Goal: Task Accomplishment & Management: Complete application form

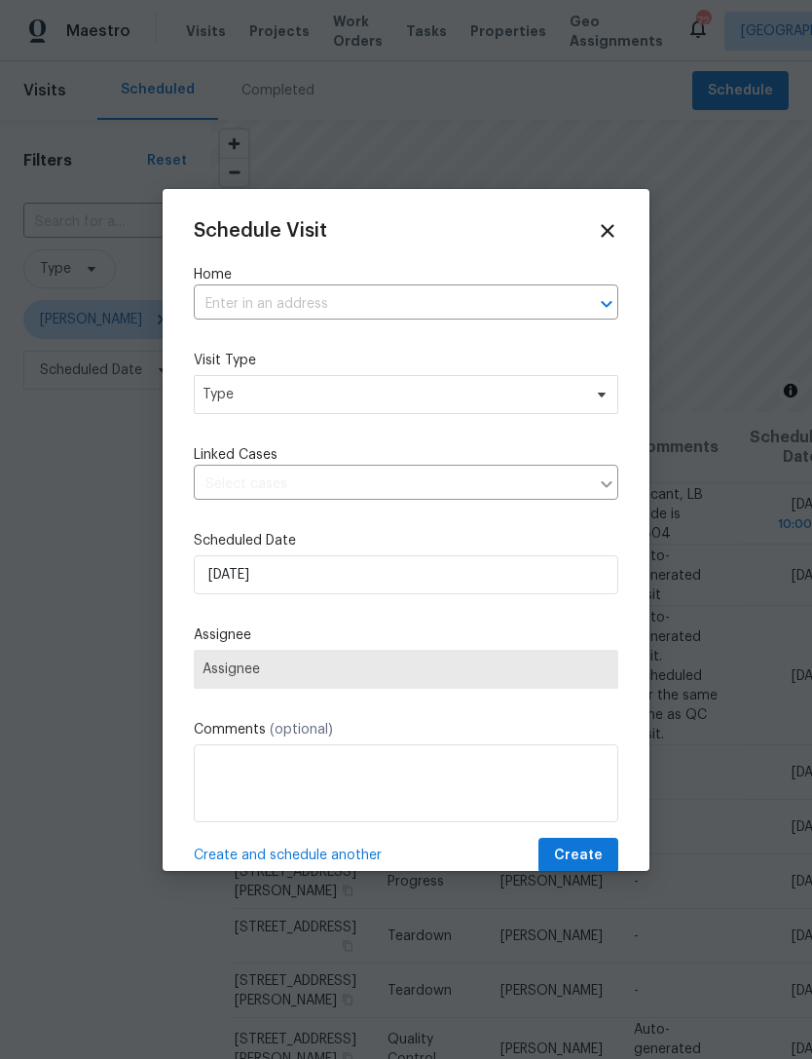
click at [478, 319] on input "text" at bounding box center [379, 304] width 370 height 30
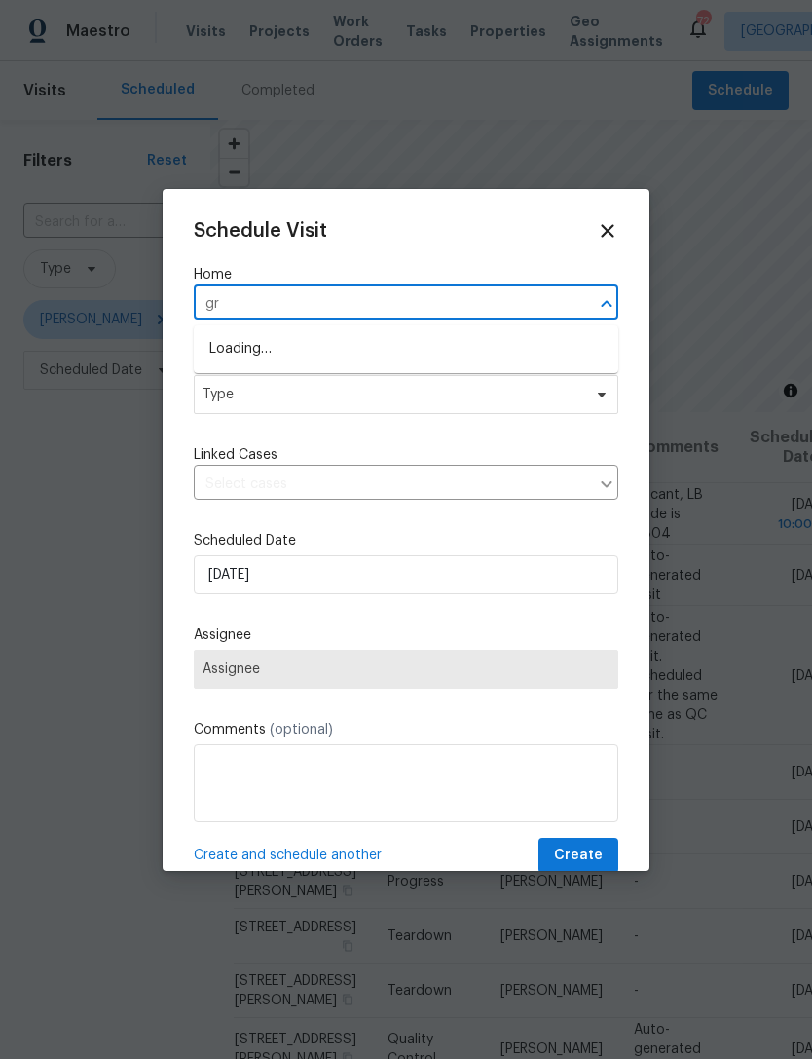
type input "g"
type input "3410 grove"
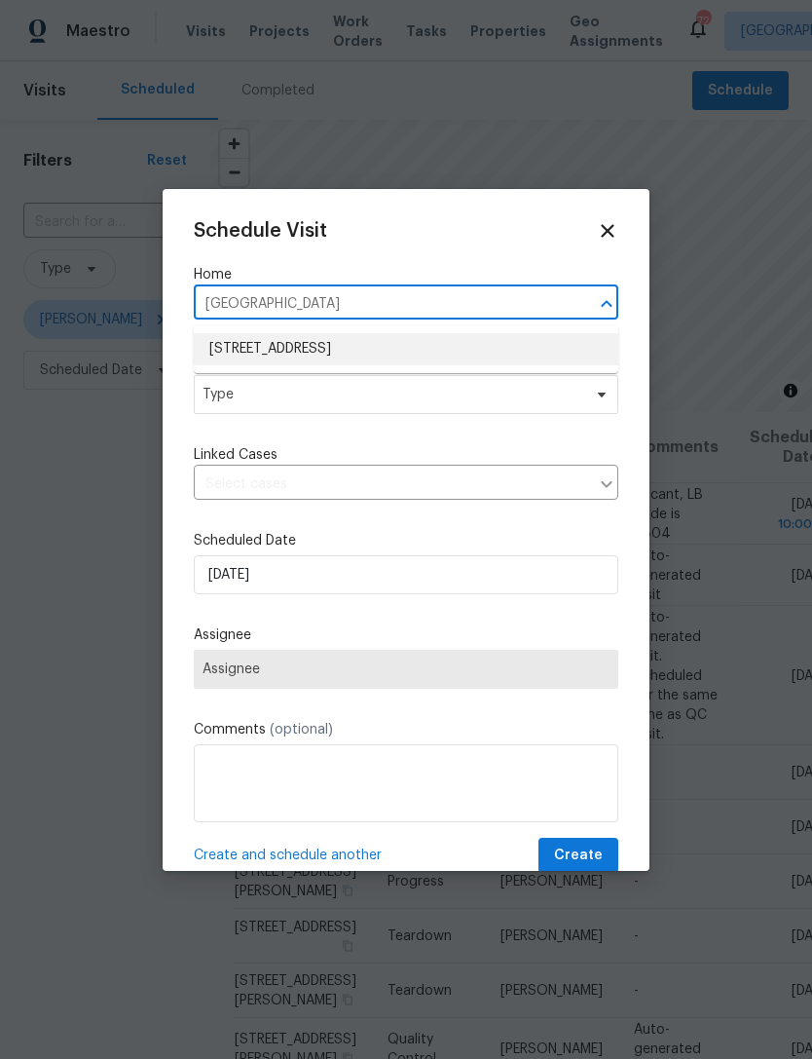
click at [493, 349] on li "[STREET_ADDRESS]" at bounding box center [406, 349] width 425 height 32
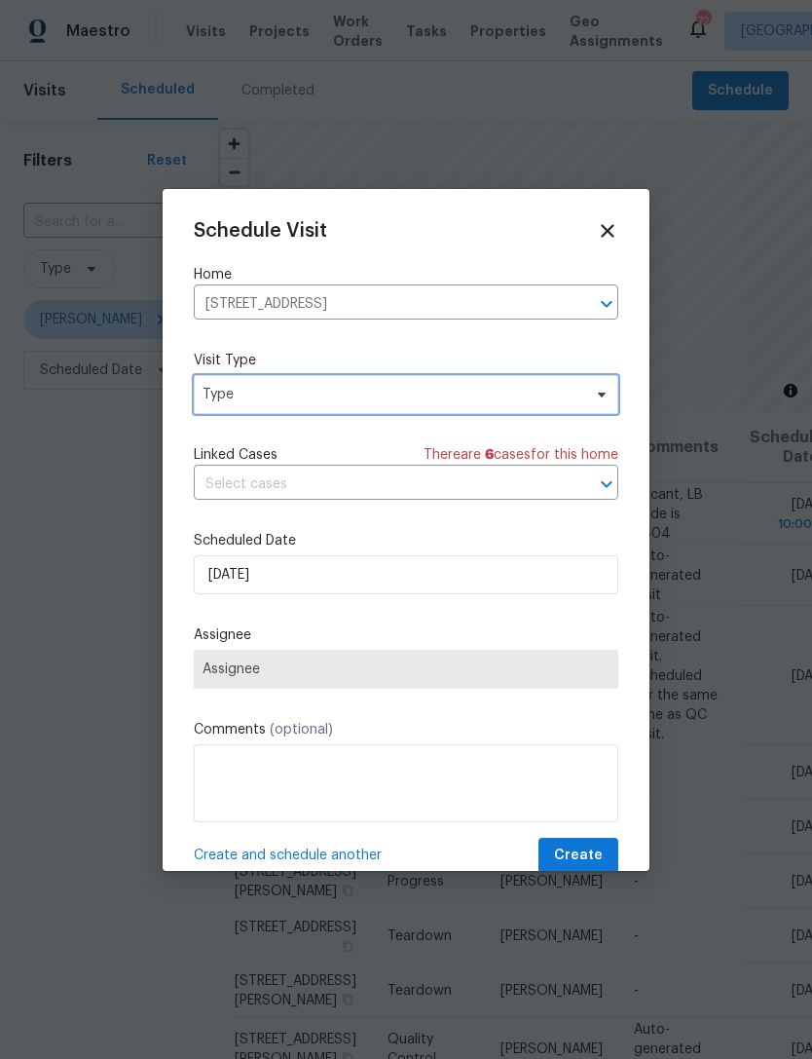
click at [480, 408] on span "Type" at bounding box center [406, 394] width 425 height 39
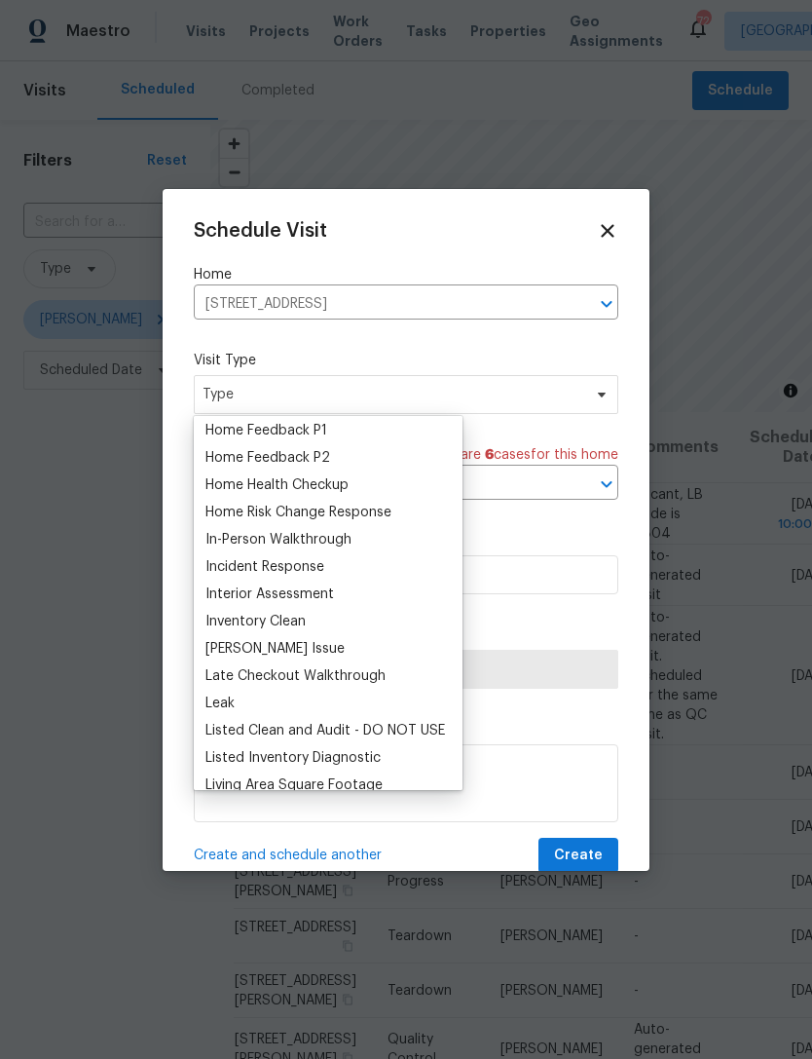
scroll to position [628, 0]
click at [392, 516] on div "Home Risk Change Response" at bounding box center [299, 514] width 186 height 19
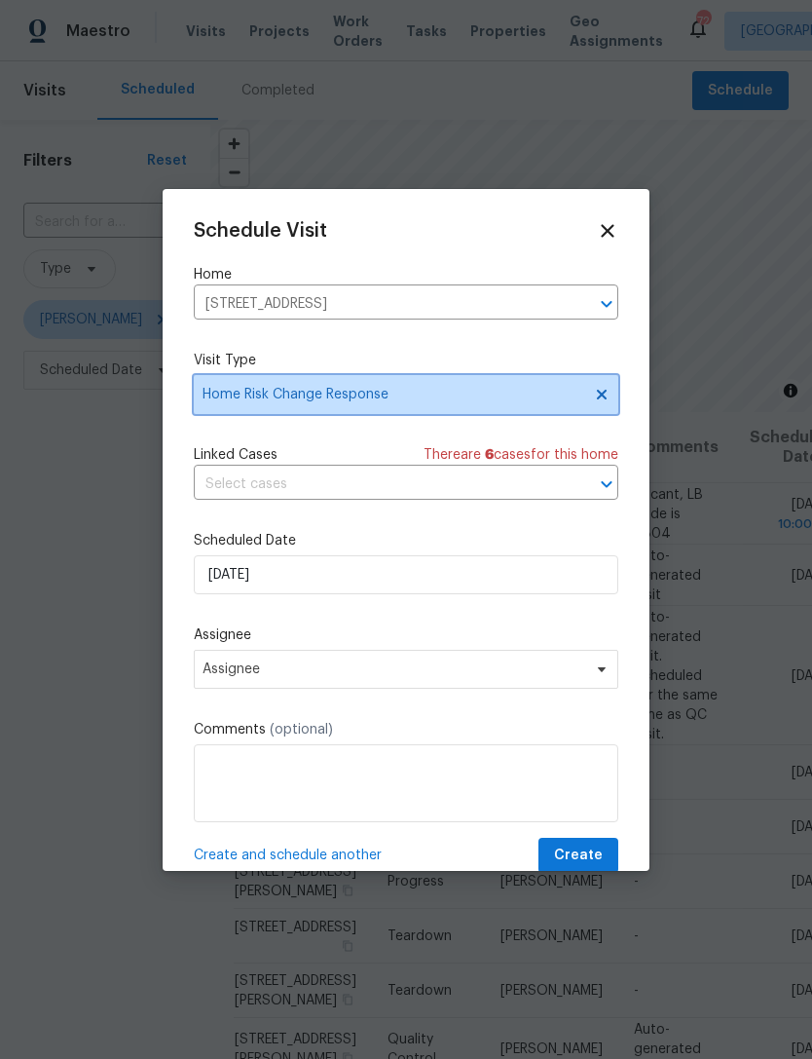
click at [596, 402] on icon at bounding box center [602, 395] width 16 height 16
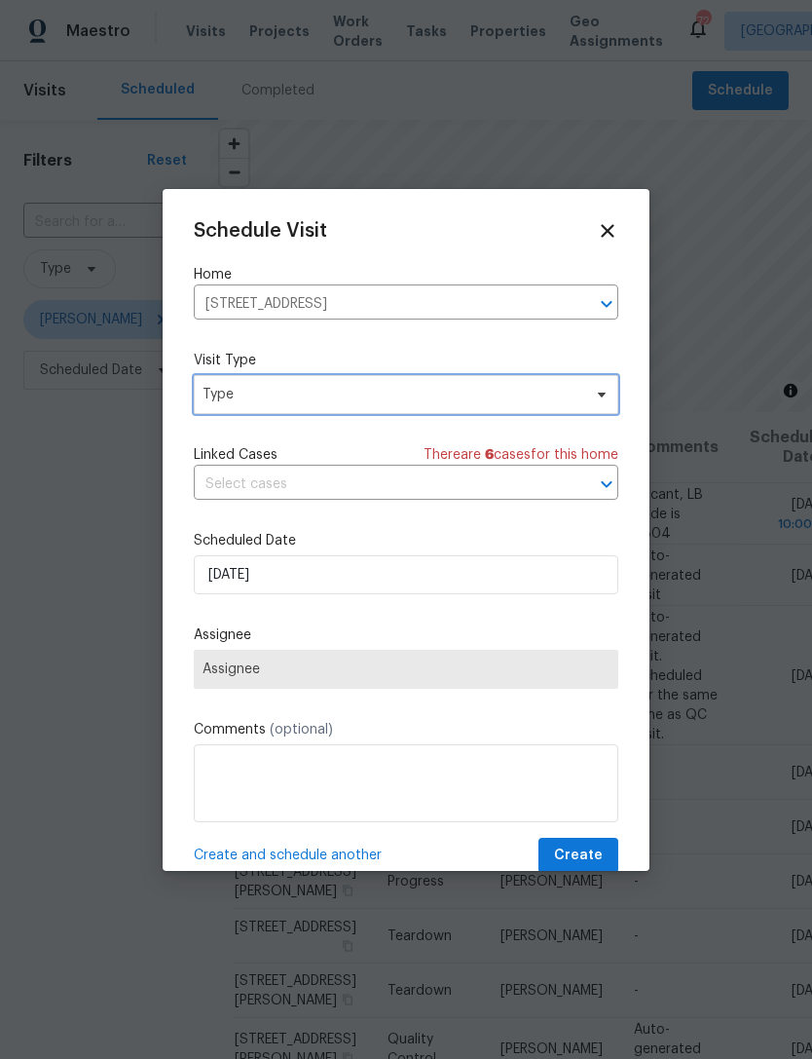
click at [535, 411] on span "Type" at bounding box center [406, 394] width 425 height 39
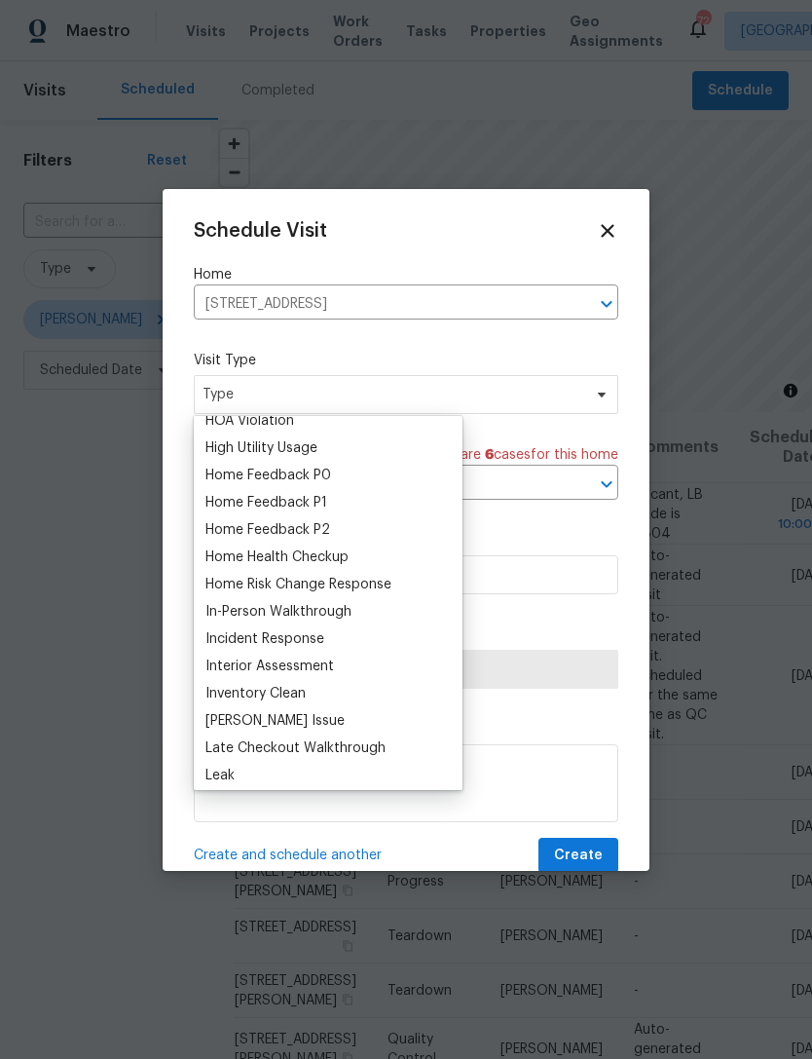
scroll to position [574, 0]
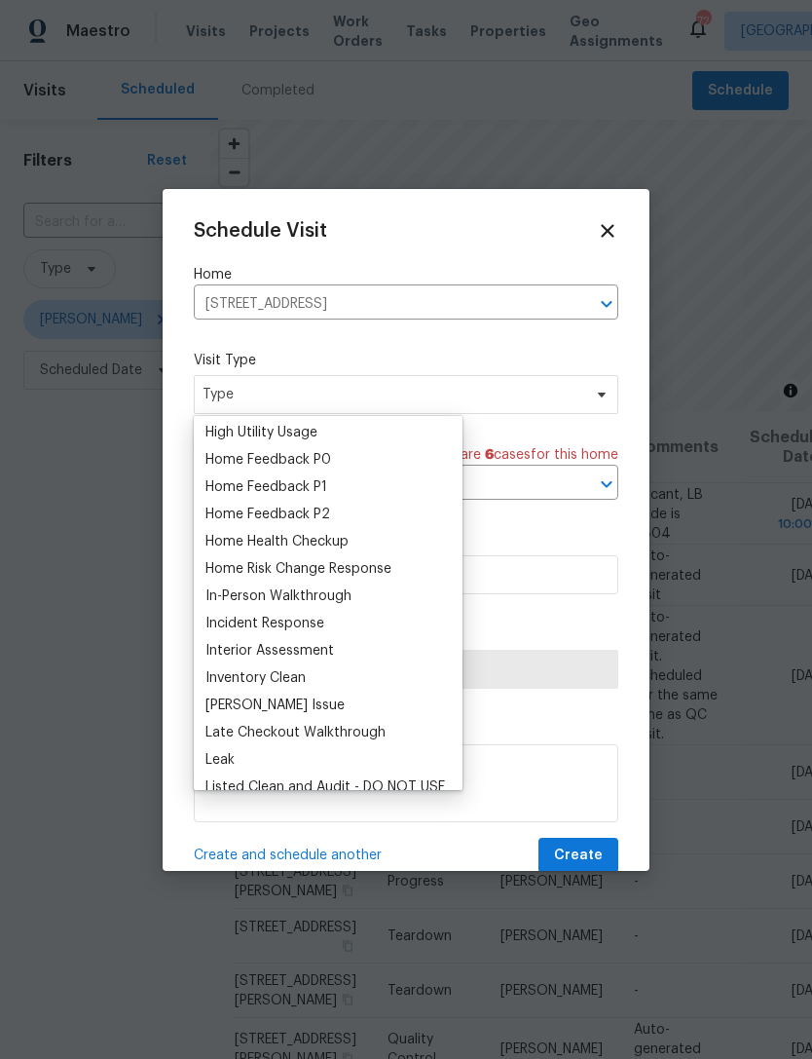
click at [366, 551] on div "Home Health Checkup" at bounding box center [328, 541] width 257 height 27
click at [334, 545] on div "Home Health Checkup" at bounding box center [277, 541] width 143 height 19
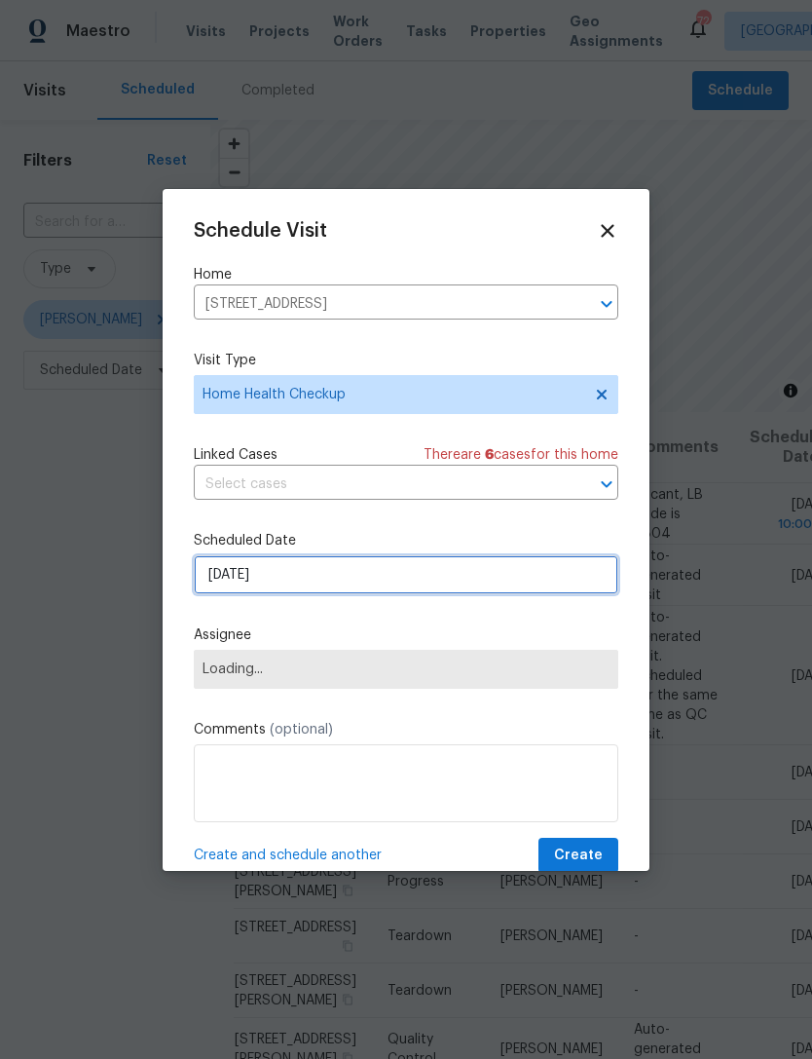
click at [415, 585] on input "[DATE]" at bounding box center [406, 574] width 425 height 39
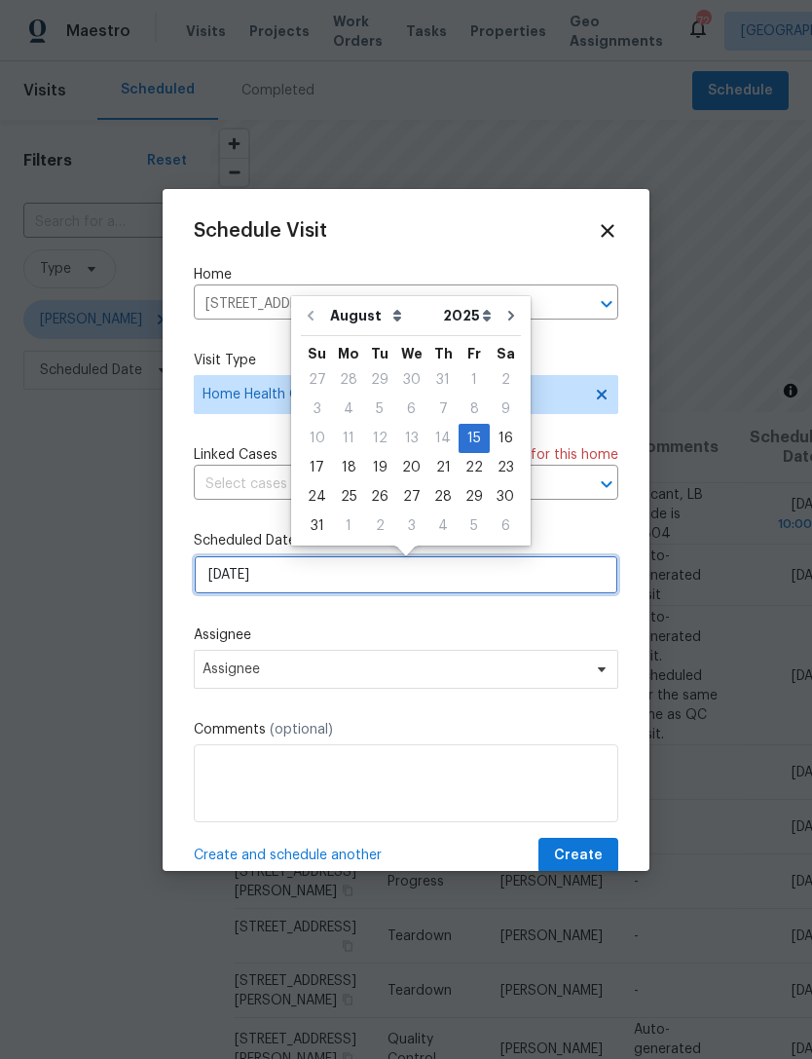
click at [432, 591] on input "[DATE]" at bounding box center [406, 574] width 425 height 39
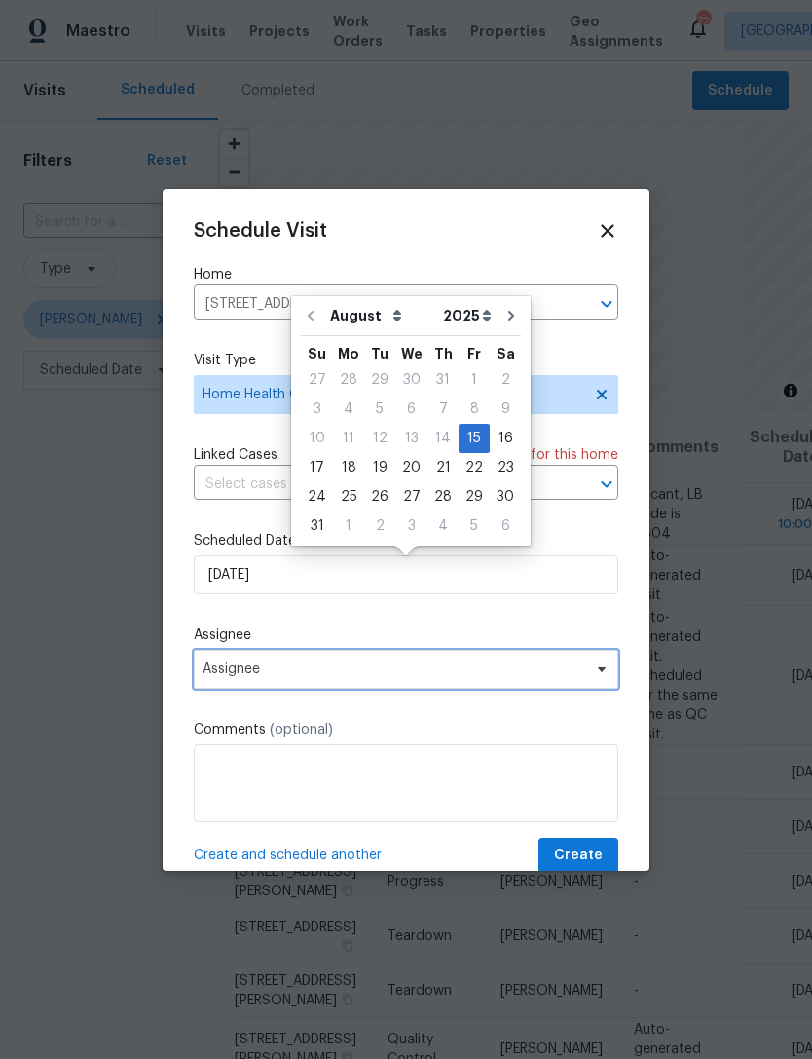
click at [408, 658] on span "Assignee" at bounding box center [406, 669] width 425 height 39
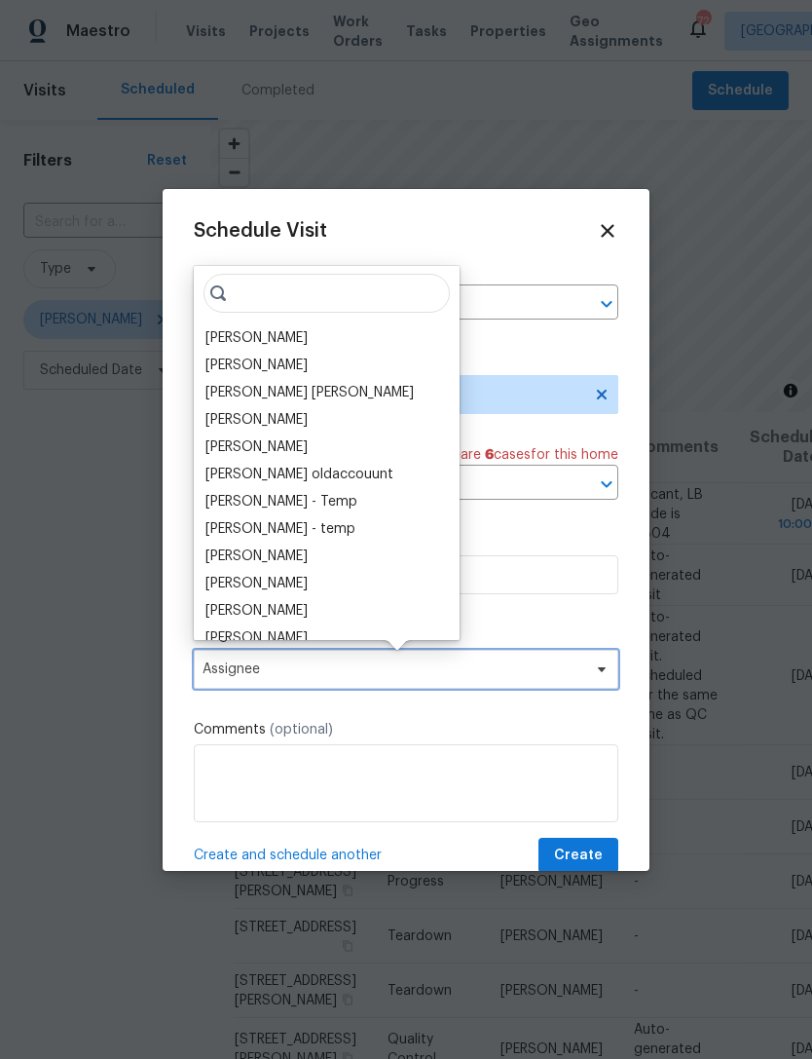
click at [407, 658] on span "Assignee" at bounding box center [406, 669] width 425 height 39
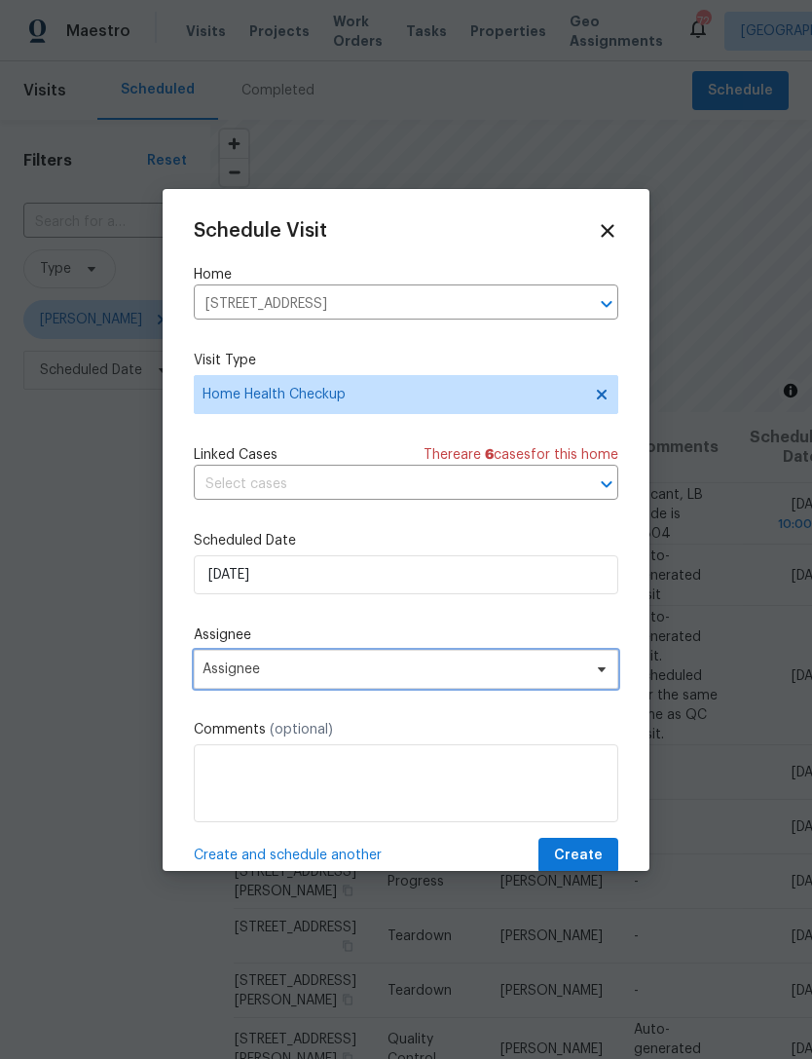
click at [400, 675] on span "Assignee" at bounding box center [394, 669] width 382 height 16
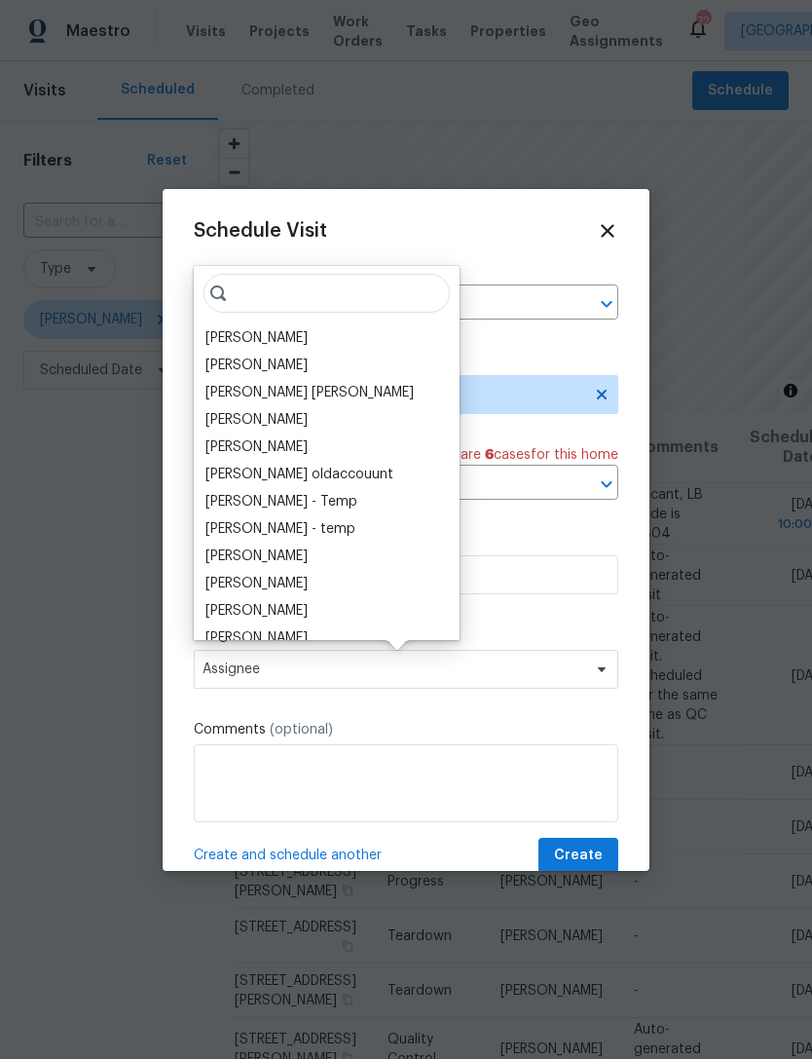
click at [308, 338] on div "[PERSON_NAME]" at bounding box center [327, 337] width 254 height 27
click at [263, 345] on div "[PERSON_NAME]" at bounding box center [257, 337] width 102 height 19
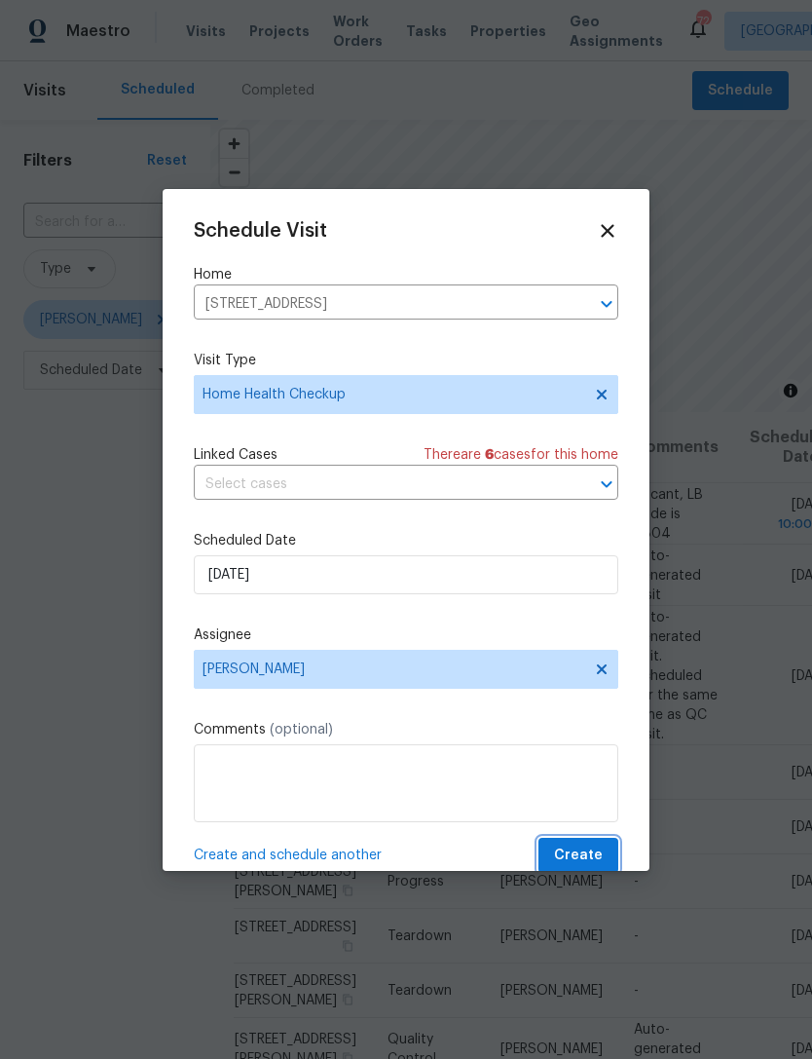
click at [590, 857] on span "Create" at bounding box center [578, 856] width 49 height 24
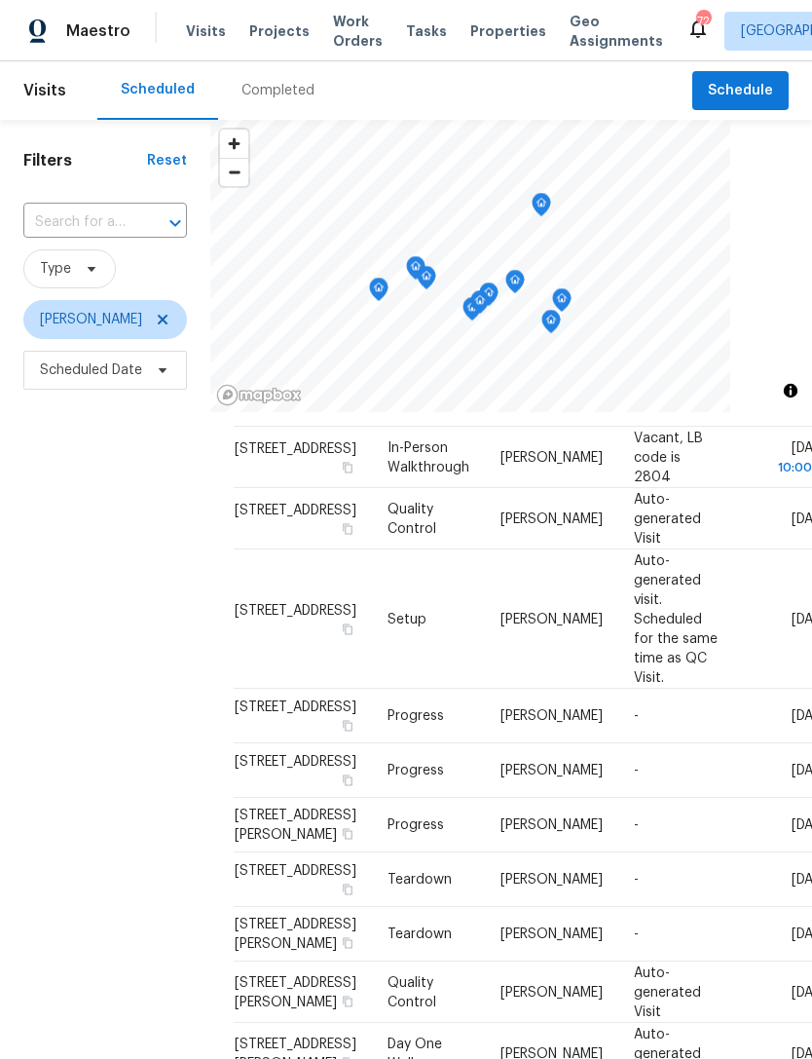
scroll to position [130, 0]
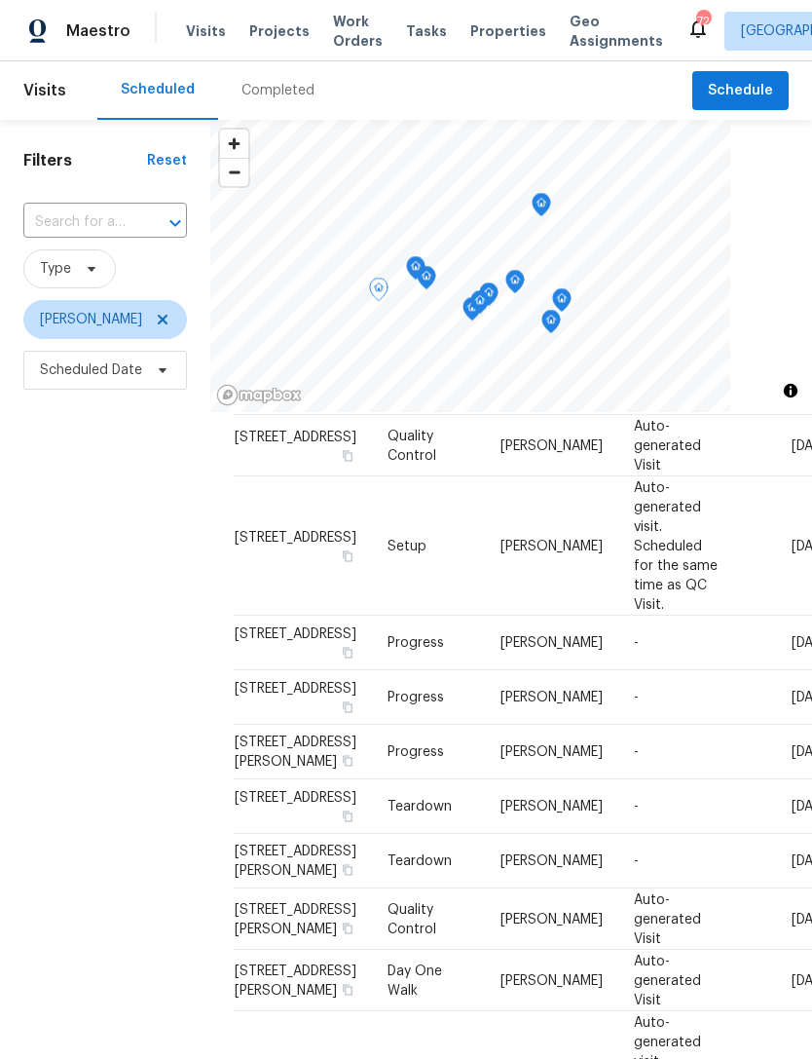
click at [0, 0] on icon at bounding box center [0, 0] width 0 height 0
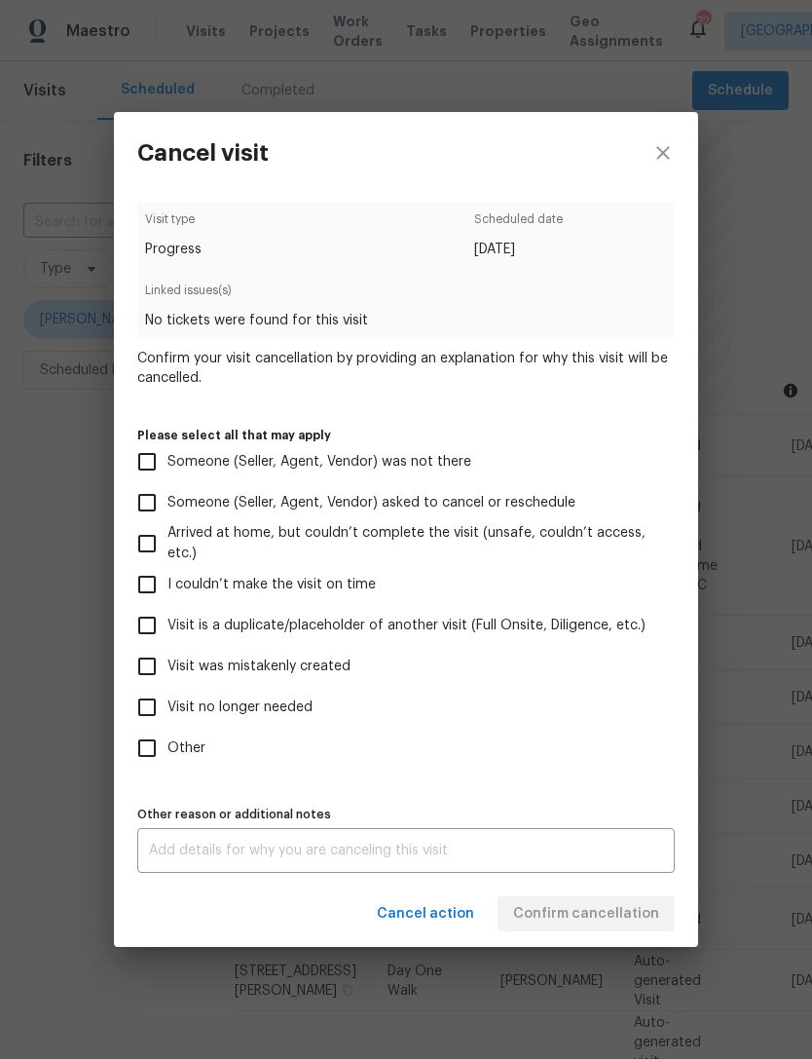
click at [318, 671] on span "Visit was mistakenly created" at bounding box center [259, 667] width 183 height 20
click at [168, 671] on input "Visit was mistakenly created" at bounding box center [147, 666] width 41 height 41
checkbox input "true"
click at [585, 919] on span "Confirm cancellation" at bounding box center [586, 914] width 146 height 24
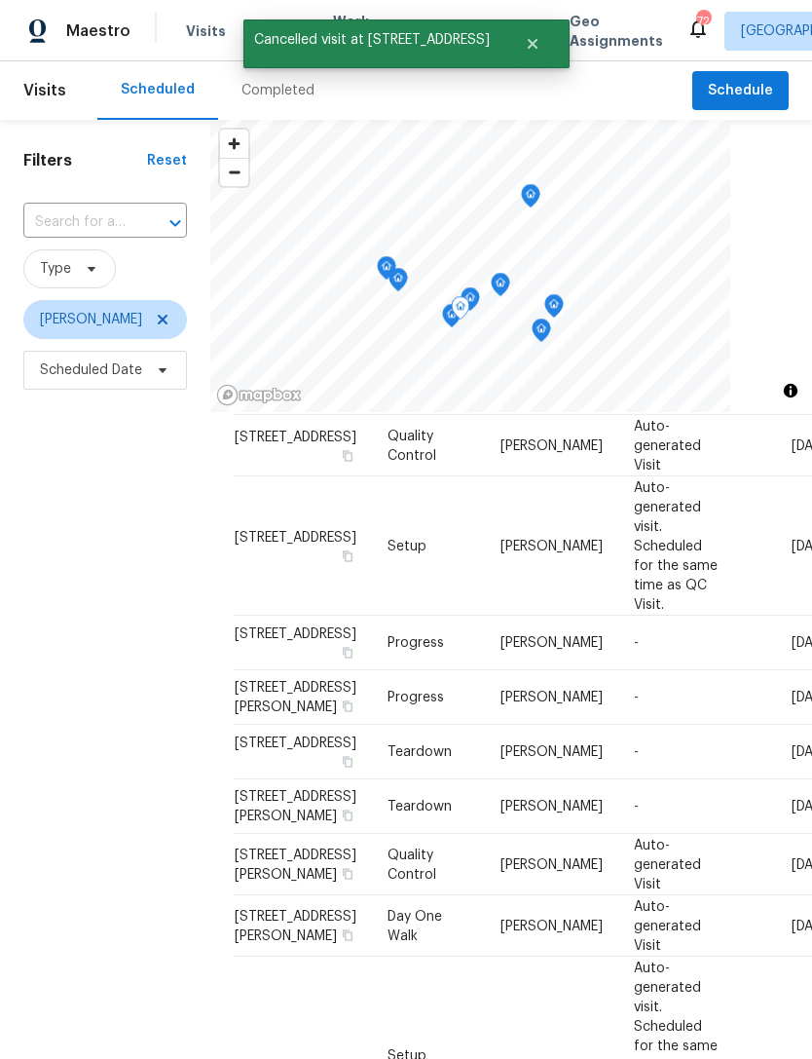
click at [0, 0] on icon at bounding box center [0, 0] width 0 height 0
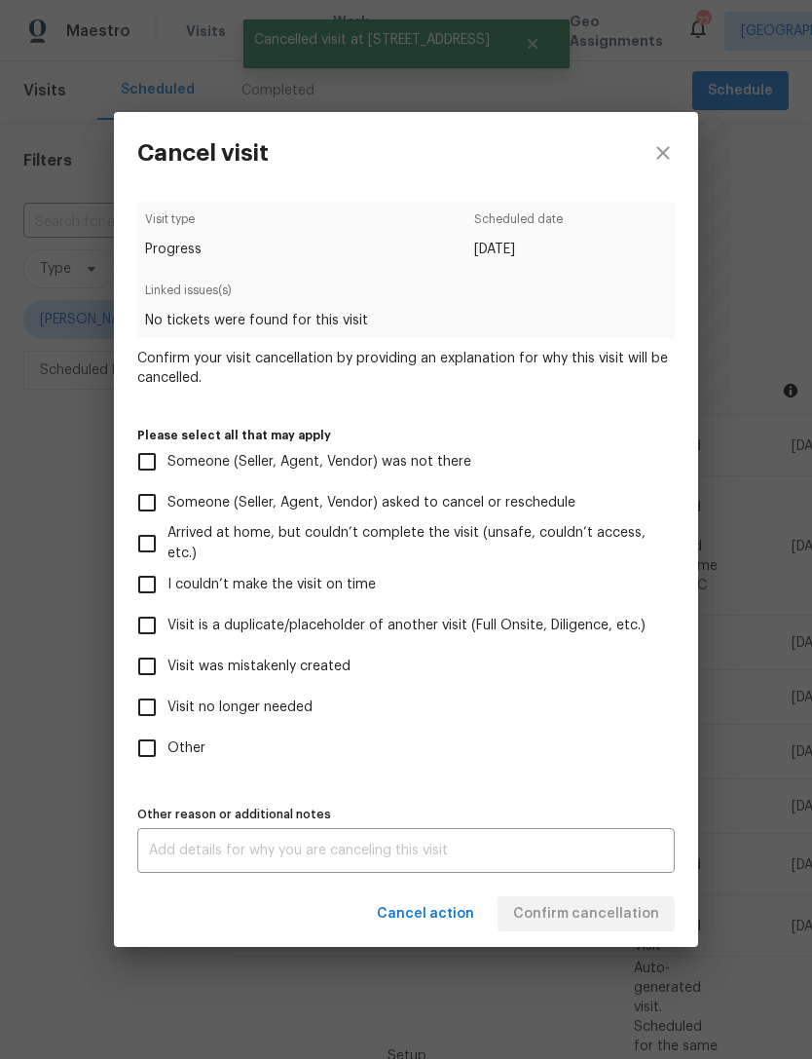
click at [319, 681] on label "Visit was mistakenly created" at bounding box center [393, 666] width 533 height 41
click at [168, 681] on input "Visit was mistakenly created" at bounding box center [147, 666] width 41 height 41
checkbox input "true"
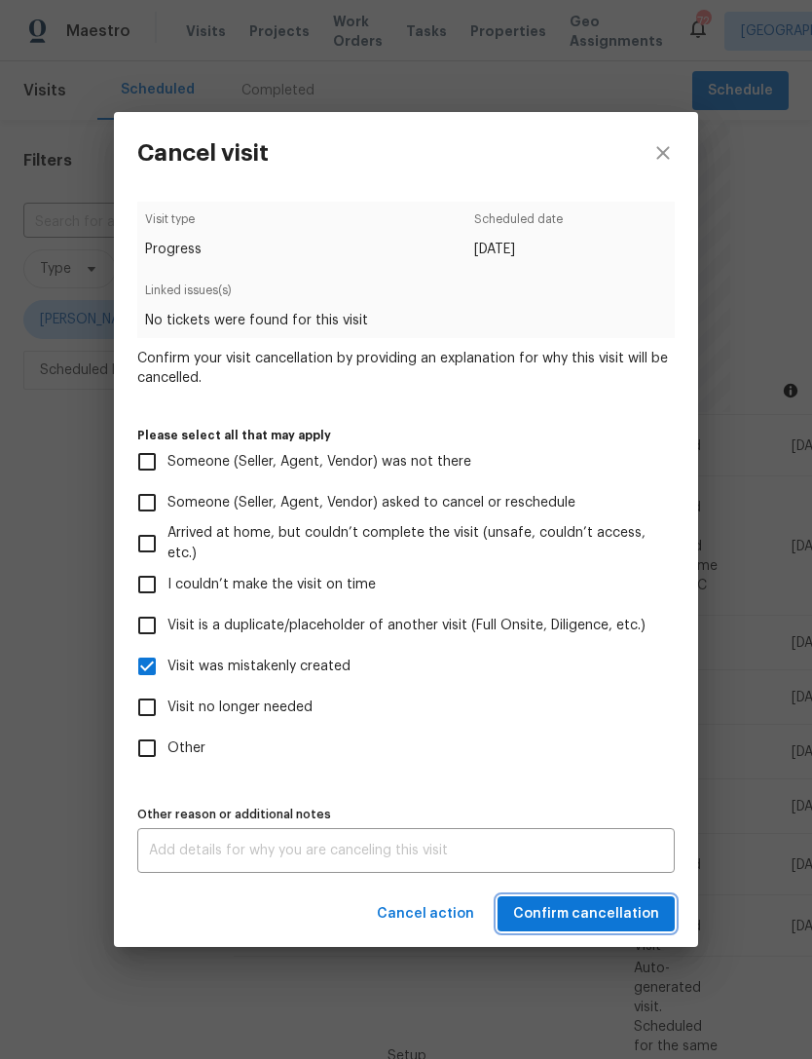
click at [593, 922] on span "Confirm cancellation" at bounding box center [586, 914] width 146 height 24
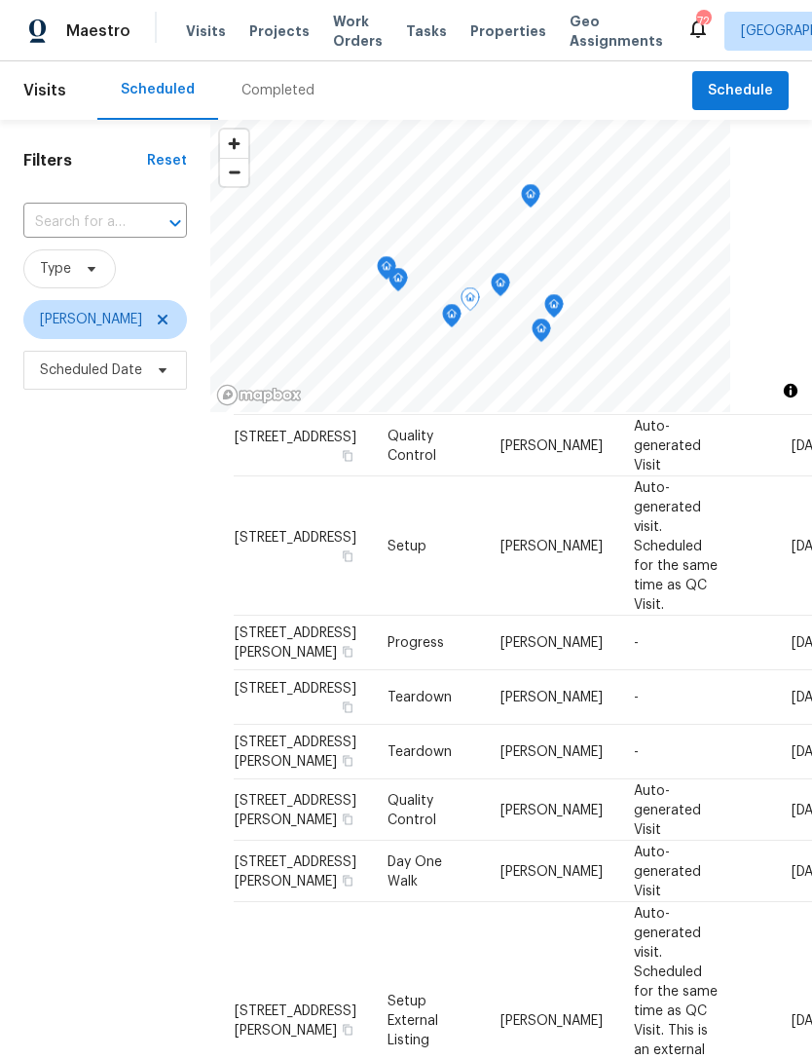
click at [0, 0] on icon at bounding box center [0, 0] width 0 height 0
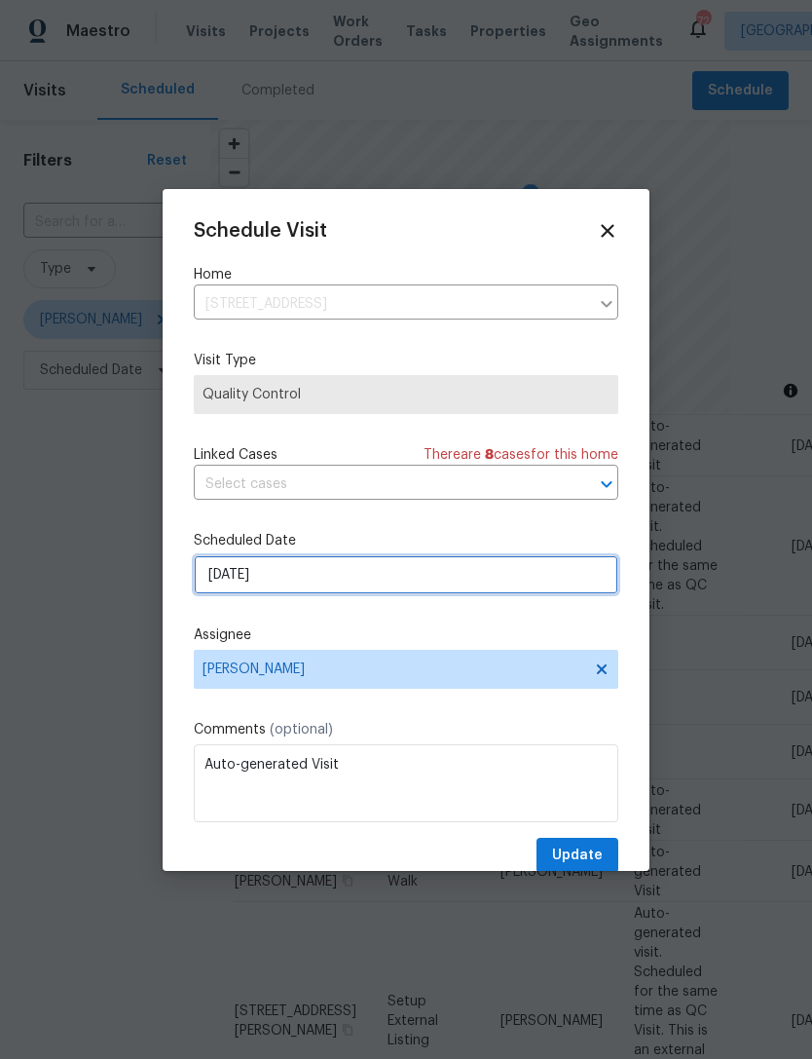
click at [456, 585] on input "[DATE]" at bounding box center [406, 574] width 425 height 39
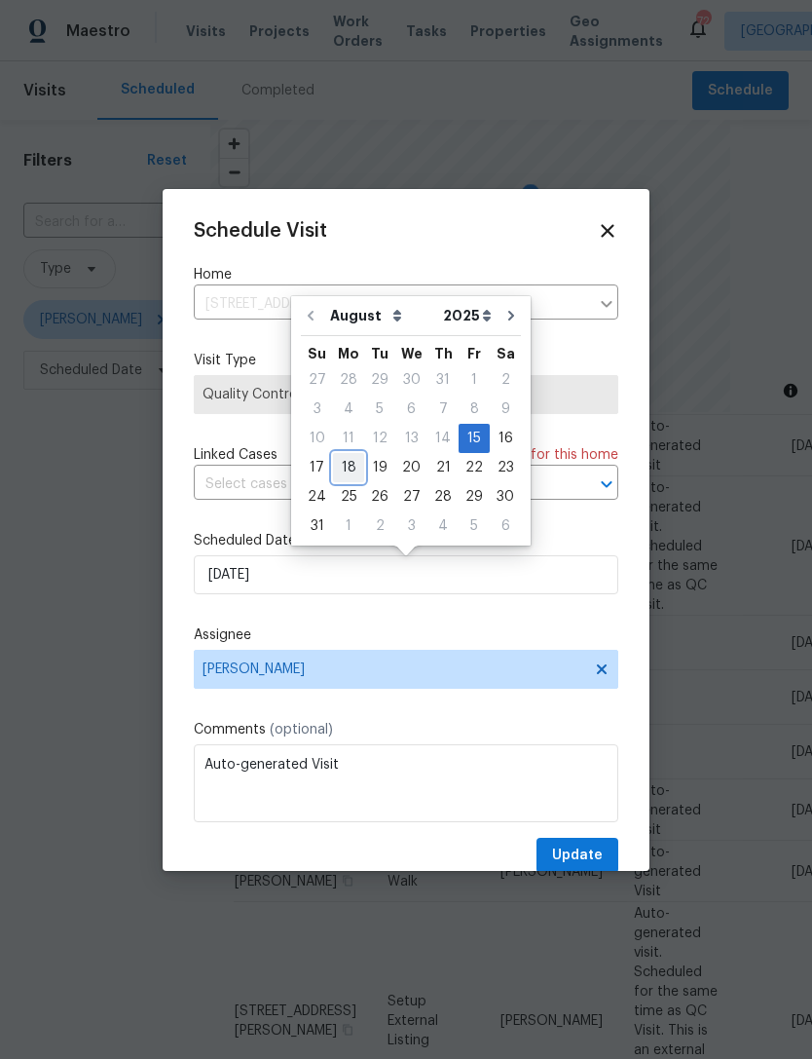
click at [350, 471] on div "18" at bounding box center [348, 467] width 31 height 27
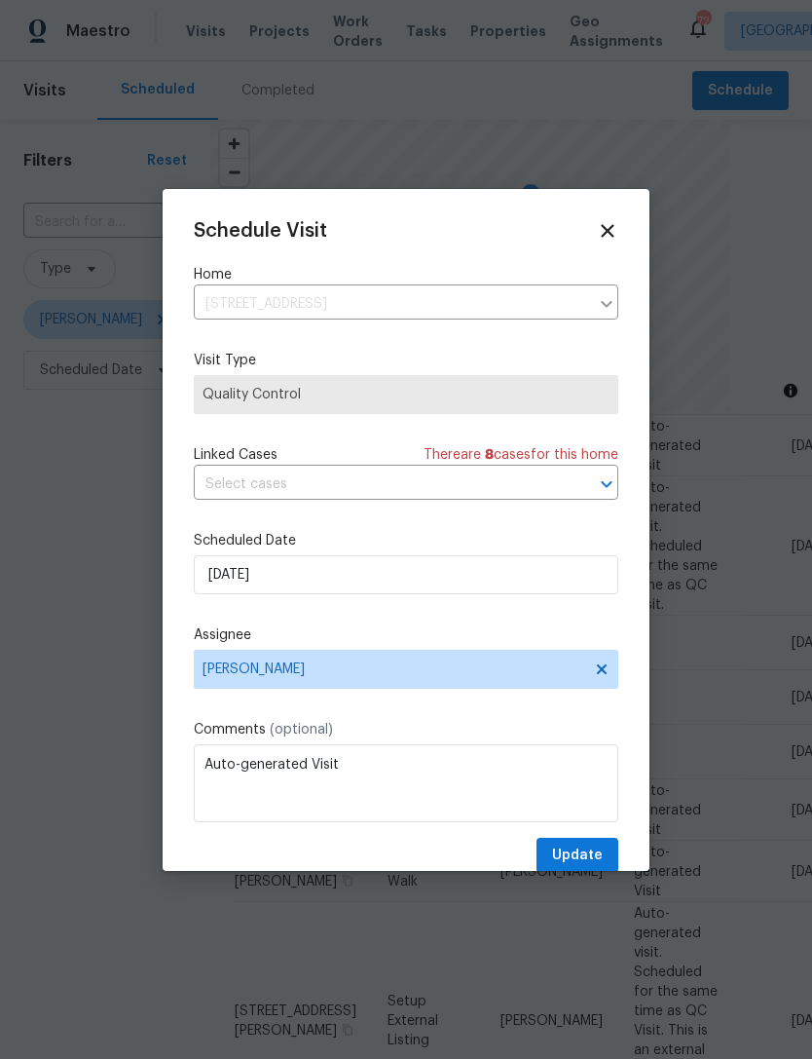
type input "[DATE]"
click at [586, 861] on span "Update" at bounding box center [577, 856] width 51 height 24
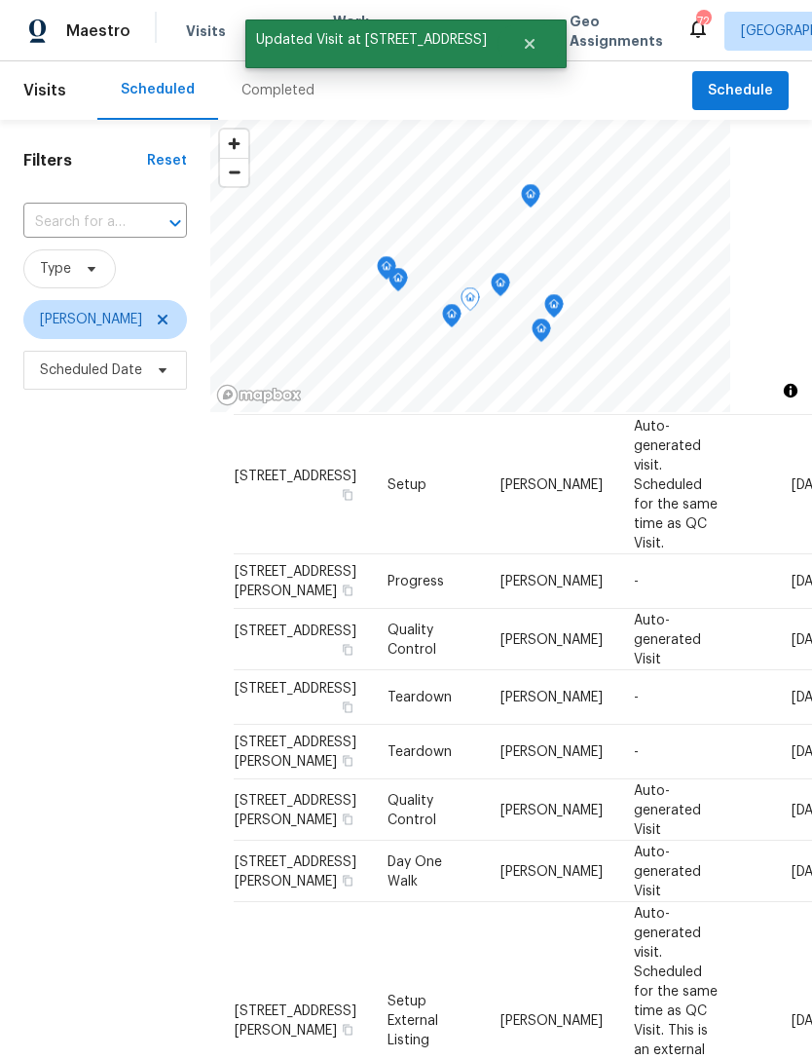
click at [0, 0] on icon at bounding box center [0, 0] width 0 height 0
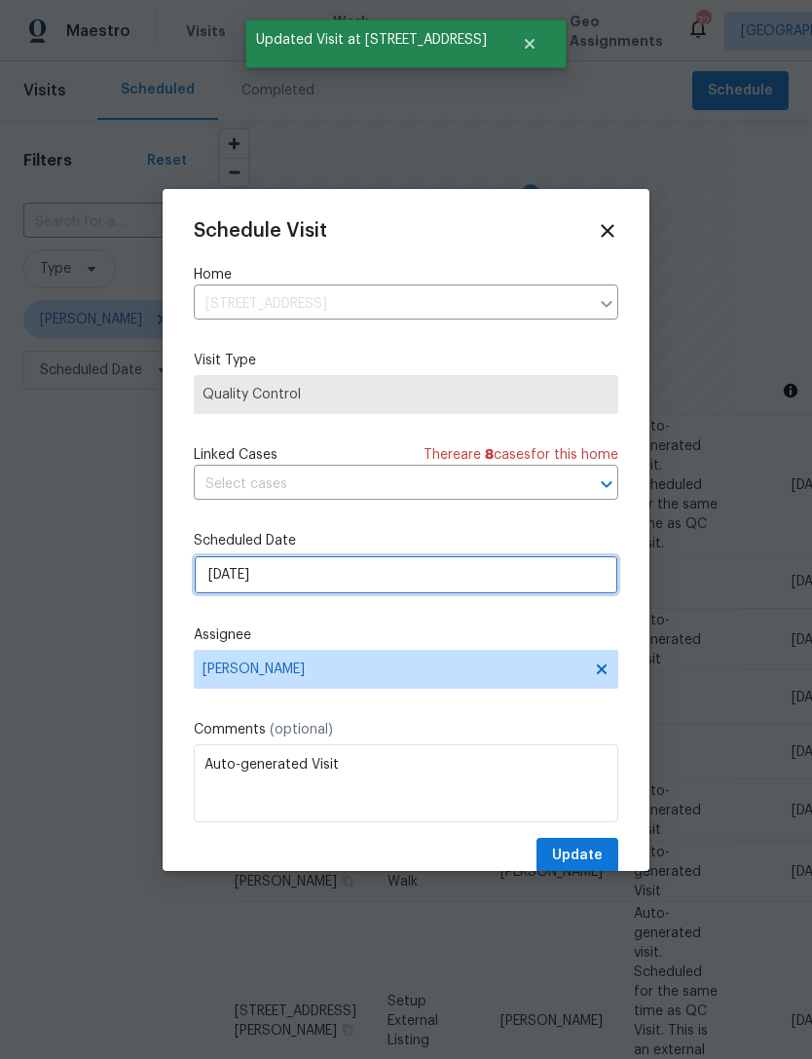
click at [368, 594] on input "[DATE]" at bounding box center [406, 574] width 425 height 39
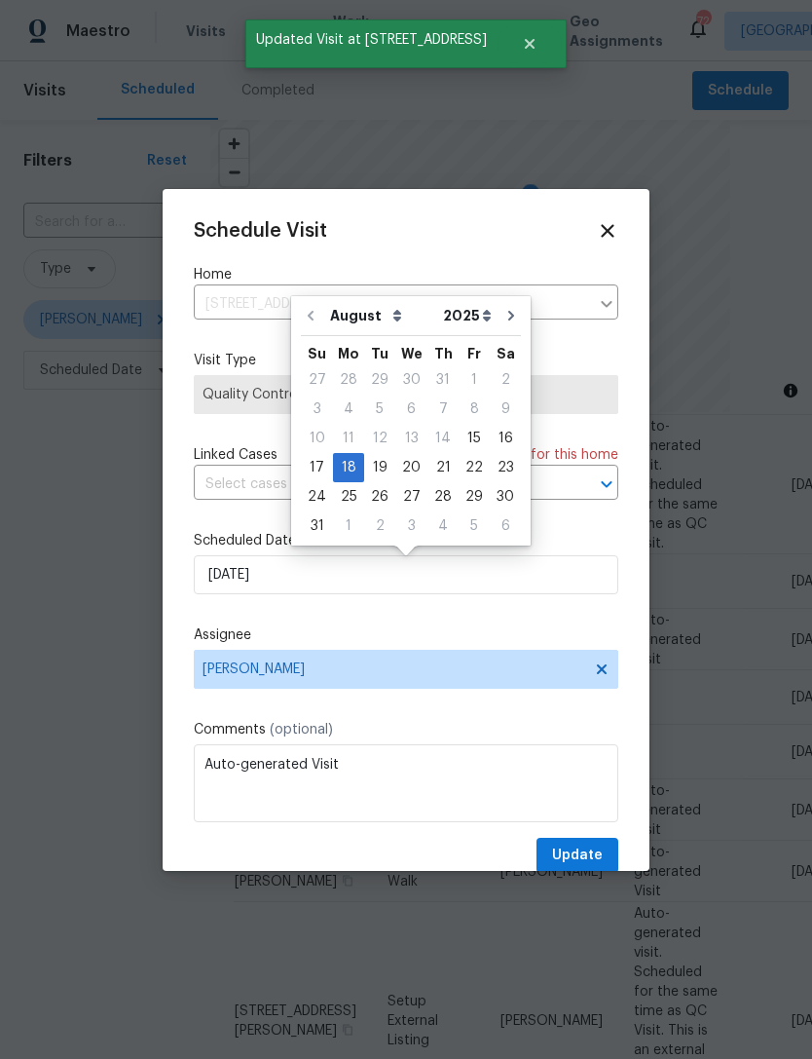
click at [389, 634] on label "Assignee" at bounding box center [406, 634] width 425 height 19
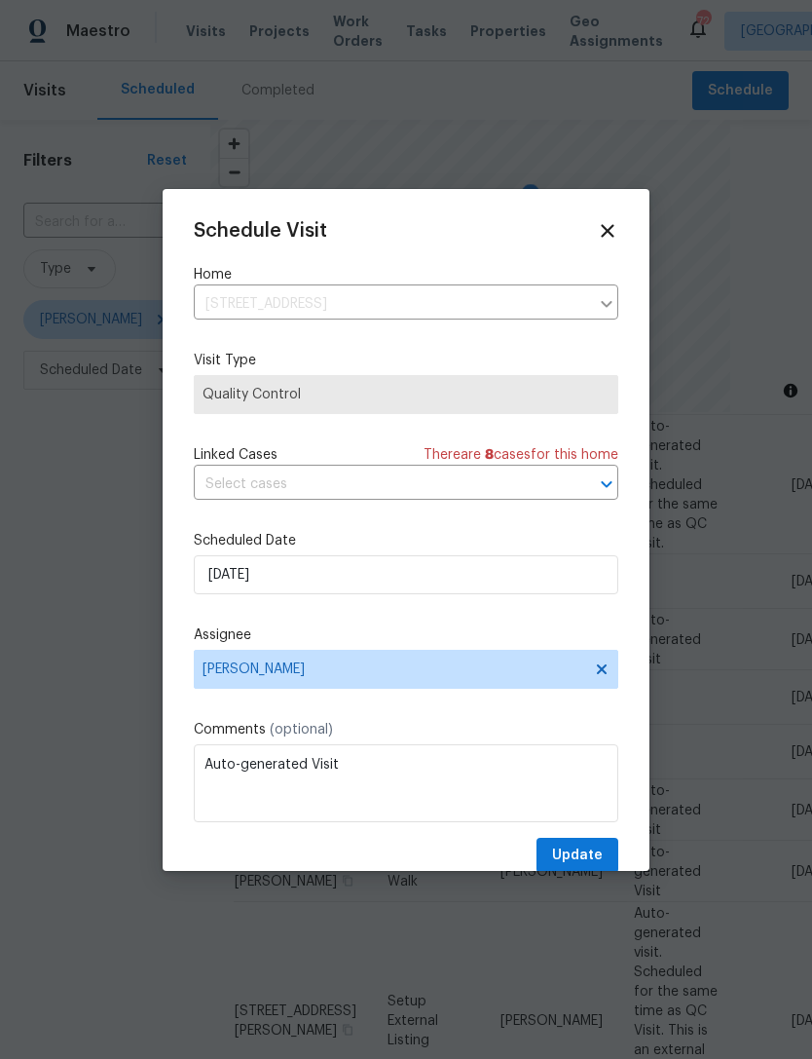
click at [601, 238] on icon at bounding box center [607, 230] width 21 height 21
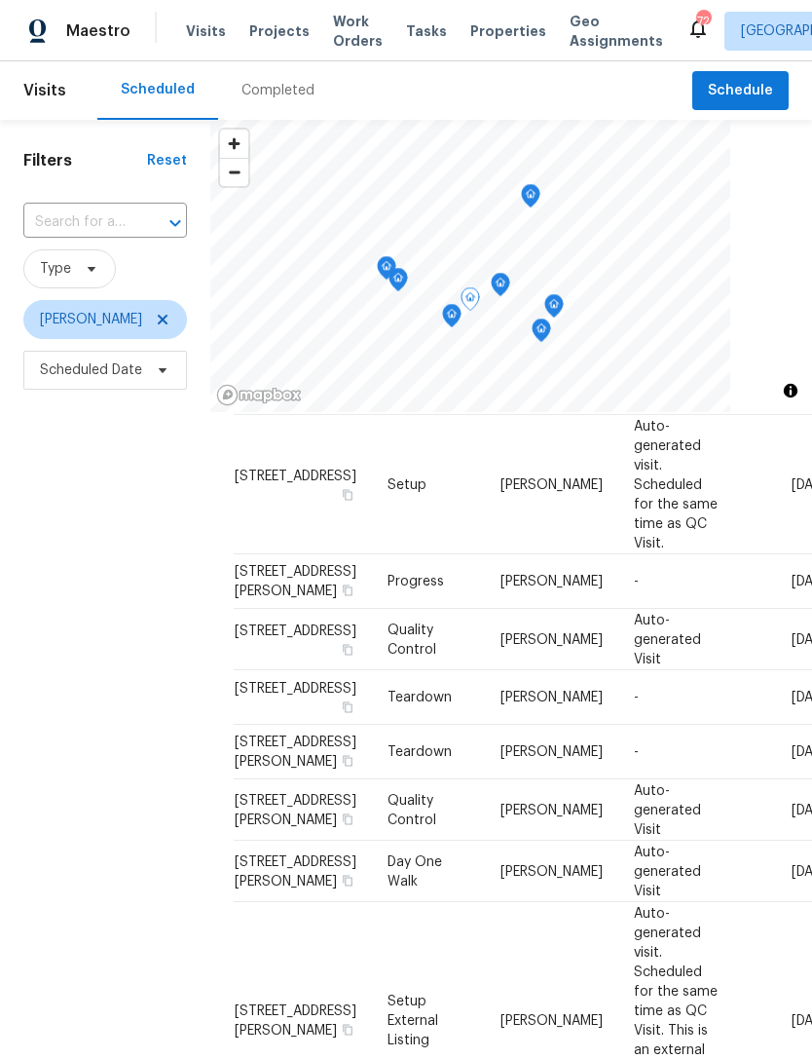
click at [0, 0] on icon at bounding box center [0, 0] width 0 height 0
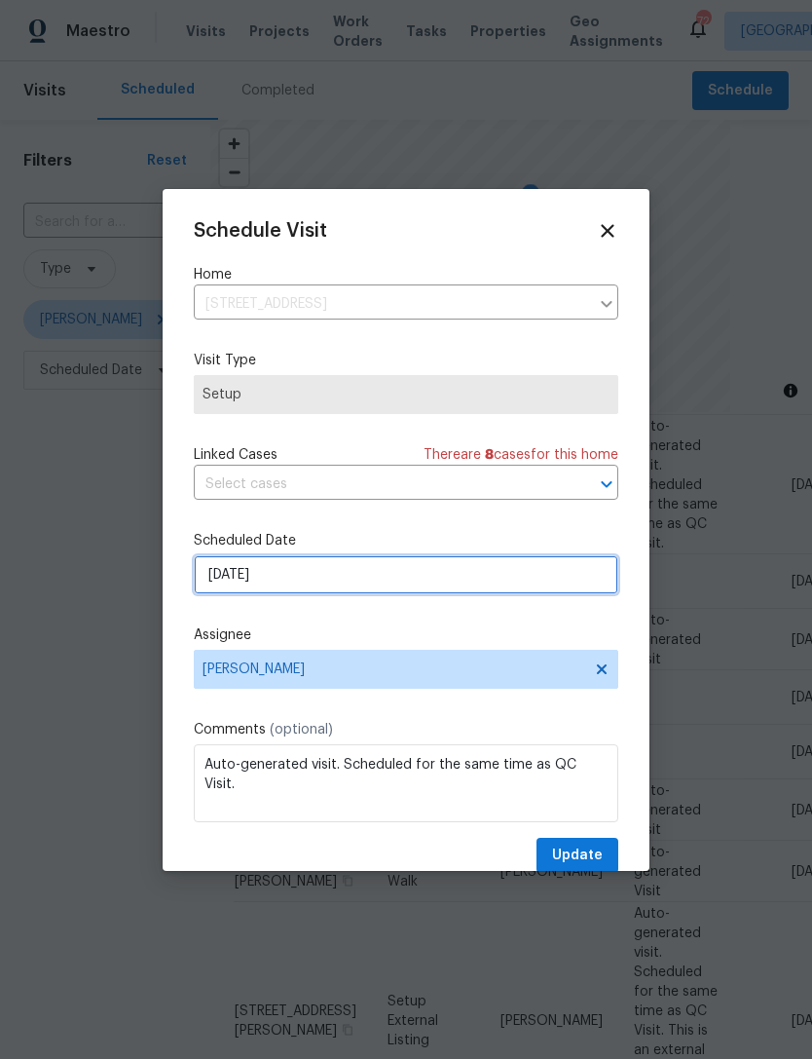
click at [448, 584] on input "[DATE]" at bounding box center [406, 574] width 425 height 39
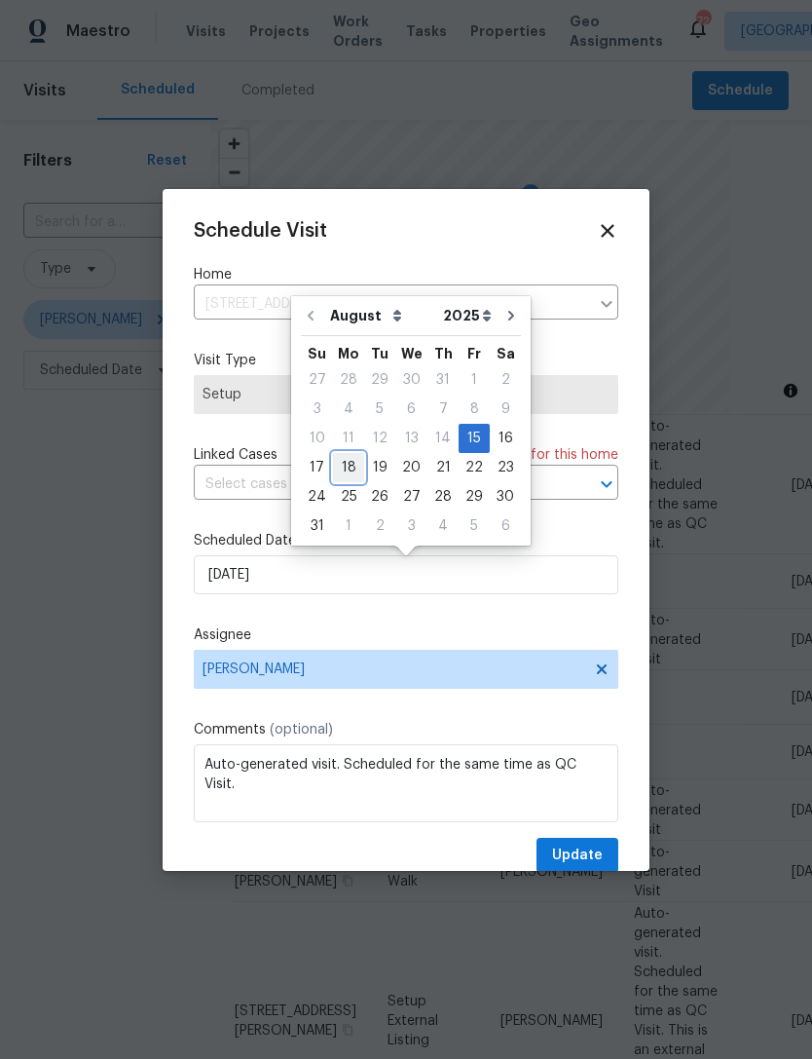
click at [348, 460] on div "18" at bounding box center [348, 467] width 31 height 27
type input "[DATE]"
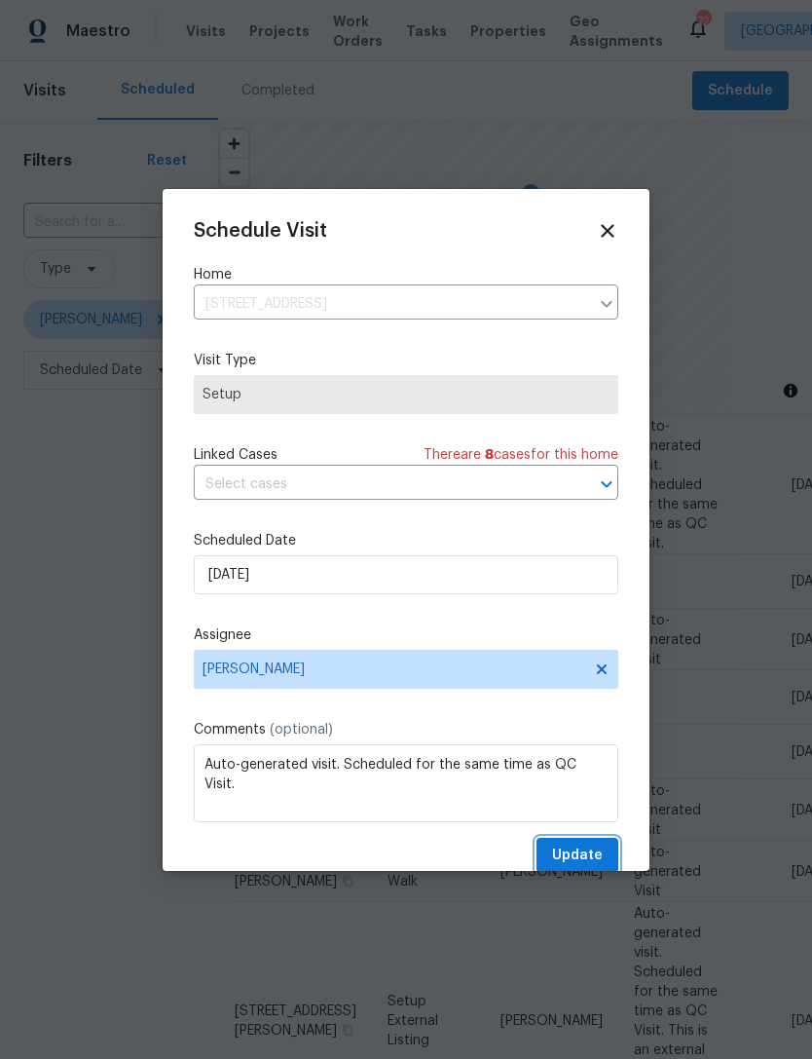
click at [588, 854] on span "Update" at bounding box center [577, 856] width 51 height 24
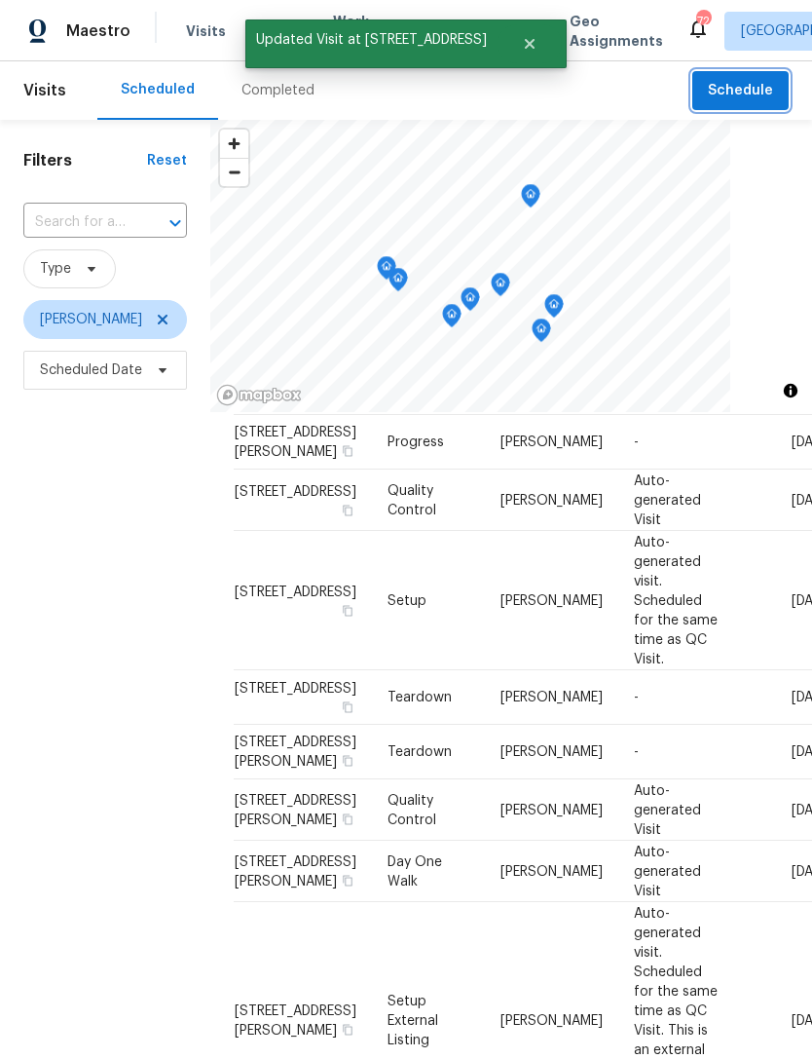
click at [739, 104] on button "Schedule" at bounding box center [741, 91] width 96 height 40
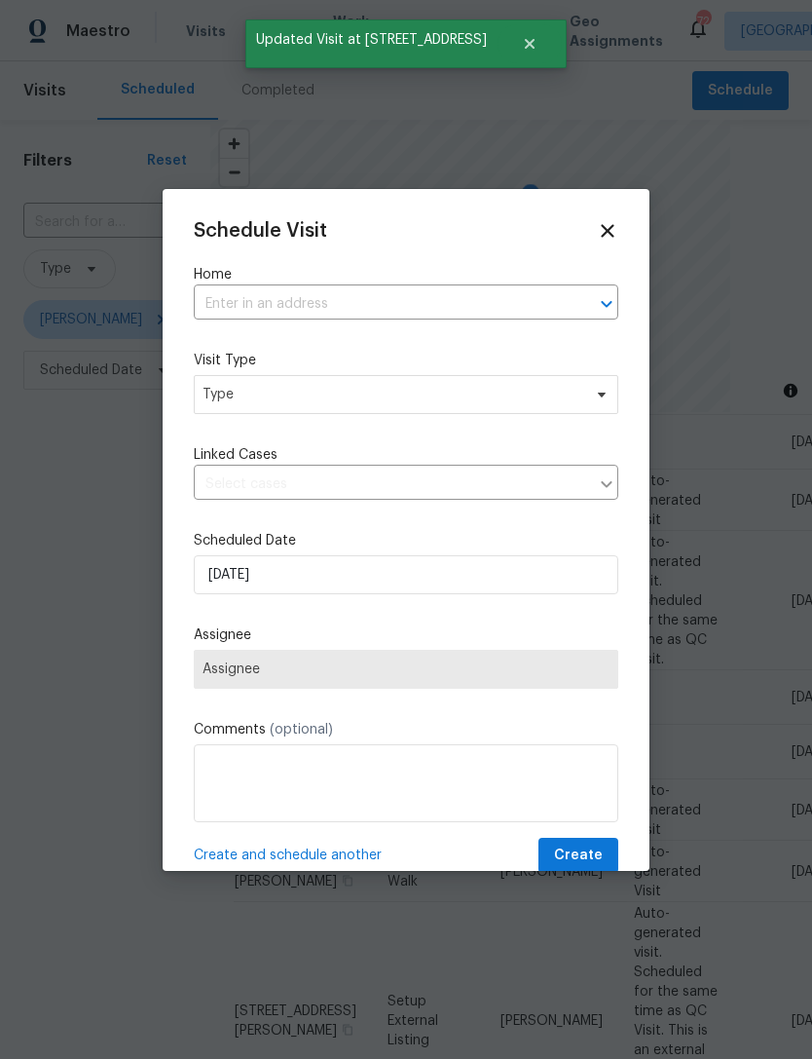
click at [435, 312] on input "text" at bounding box center [379, 304] width 370 height 30
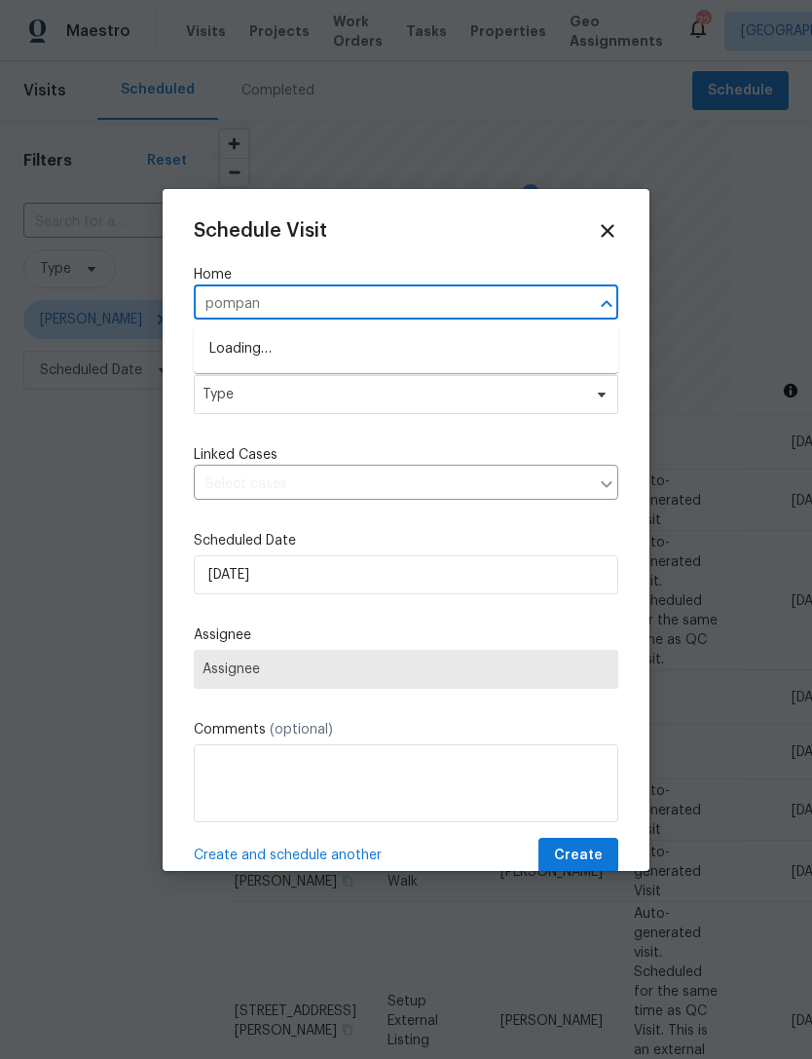
type input "pompano"
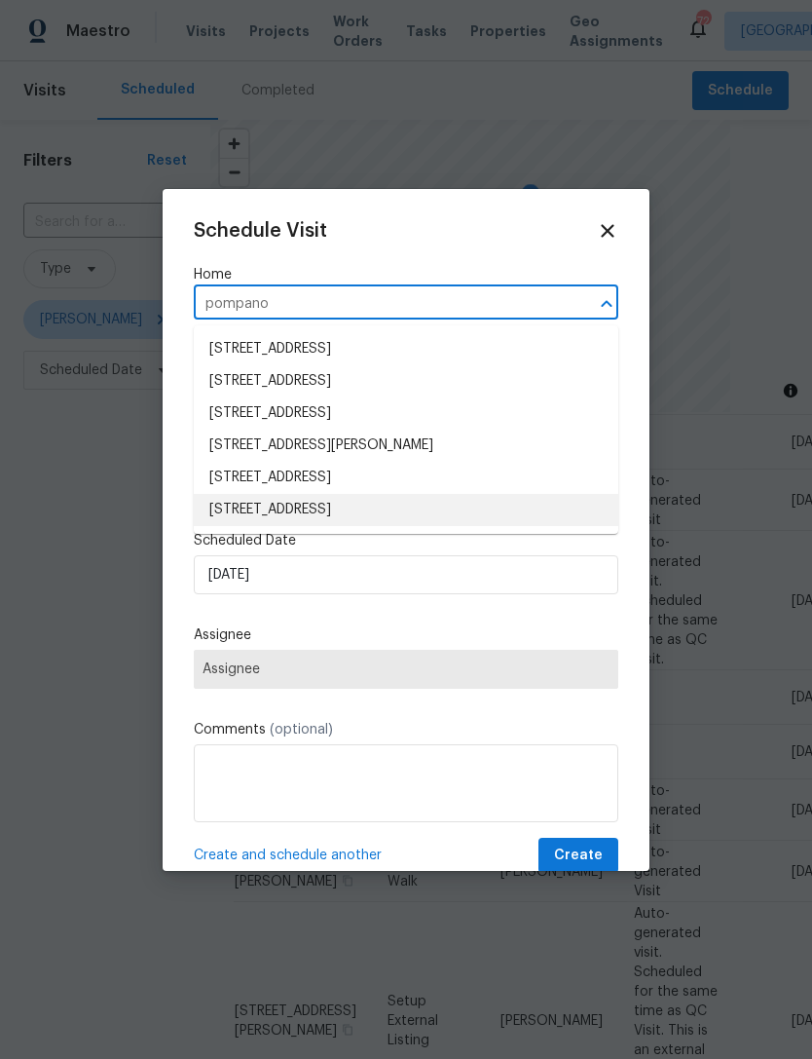
click at [497, 521] on li "[STREET_ADDRESS]" at bounding box center [406, 510] width 425 height 32
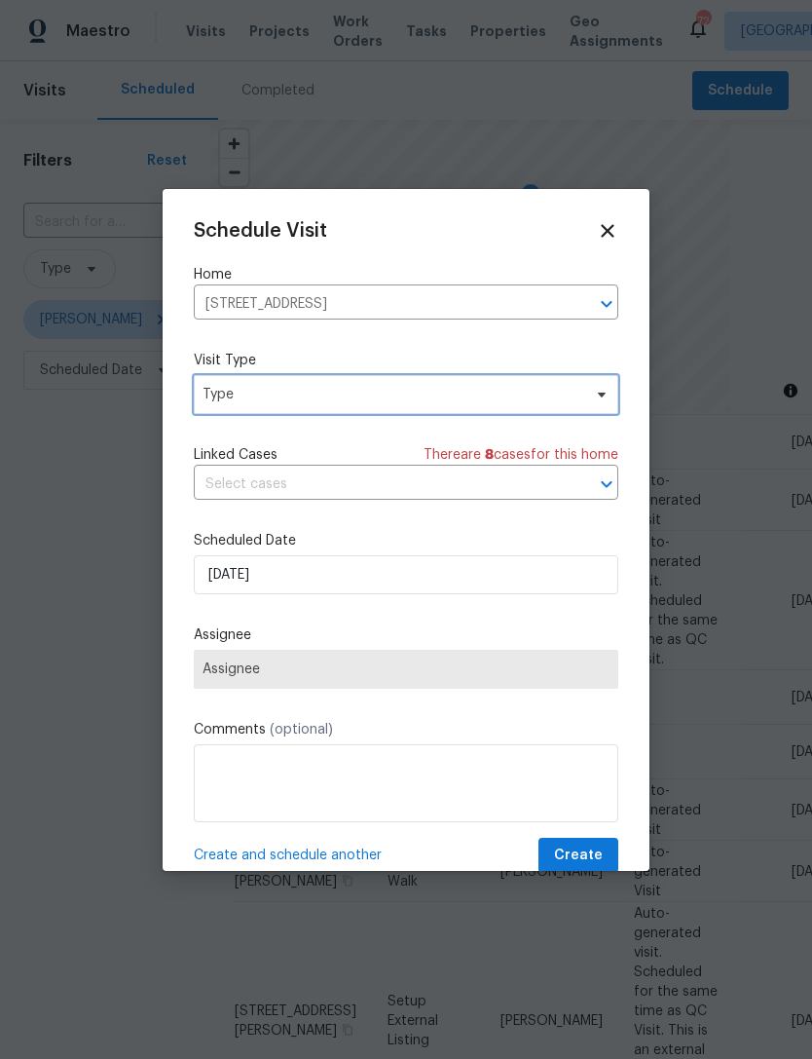
click at [539, 396] on span "Type" at bounding box center [392, 394] width 379 height 19
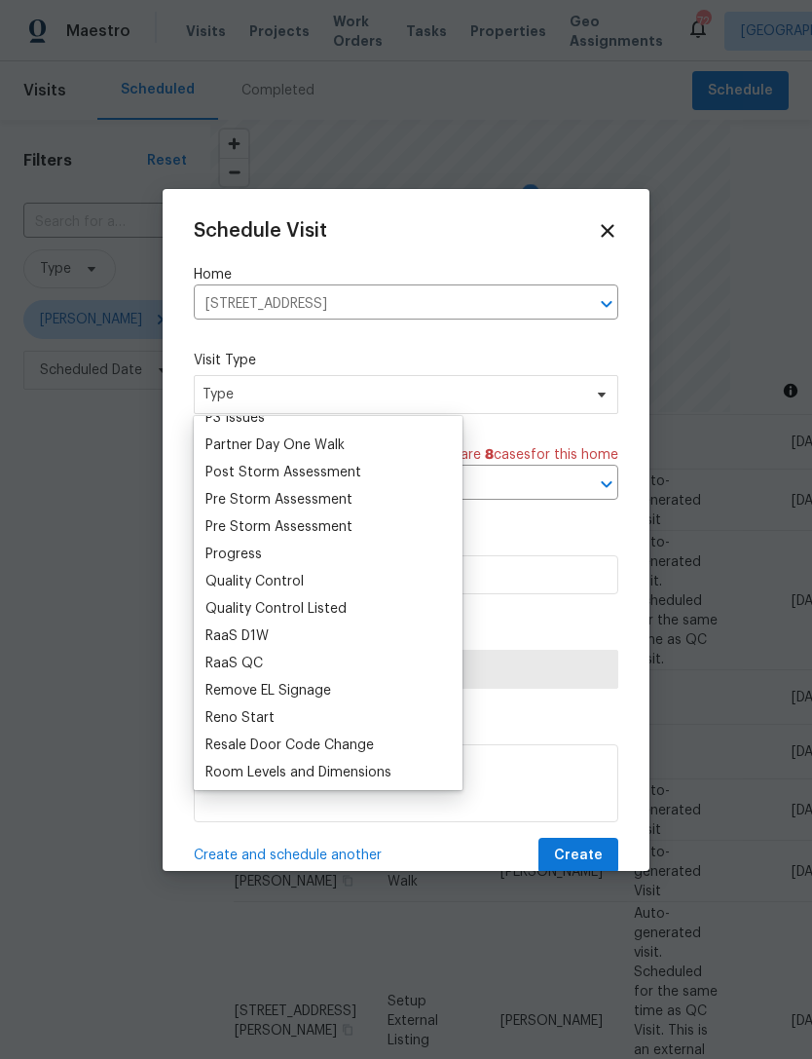
scroll to position [1204, 0]
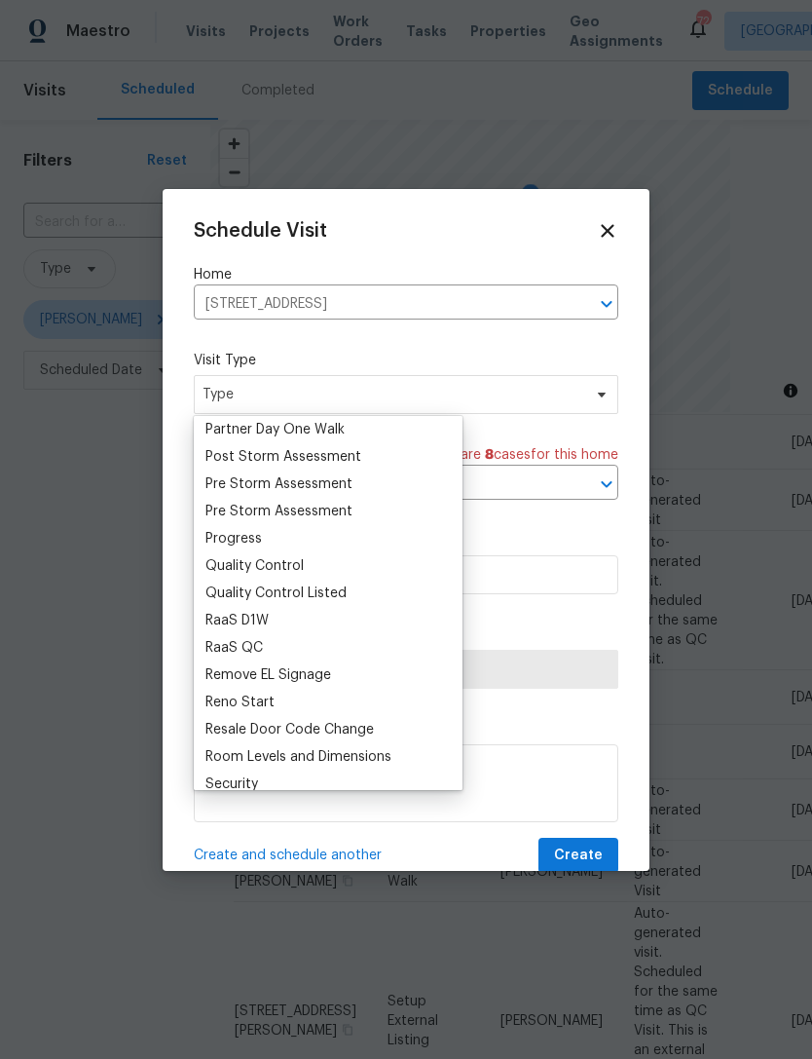
click at [375, 555] on div "Quality Control" at bounding box center [328, 565] width 257 height 27
click at [394, 536] on div "Progress" at bounding box center [328, 538] width 257 height 27
click at [259, 531] on div "Progress" at bounding box center [234, 538] width 56 height 19
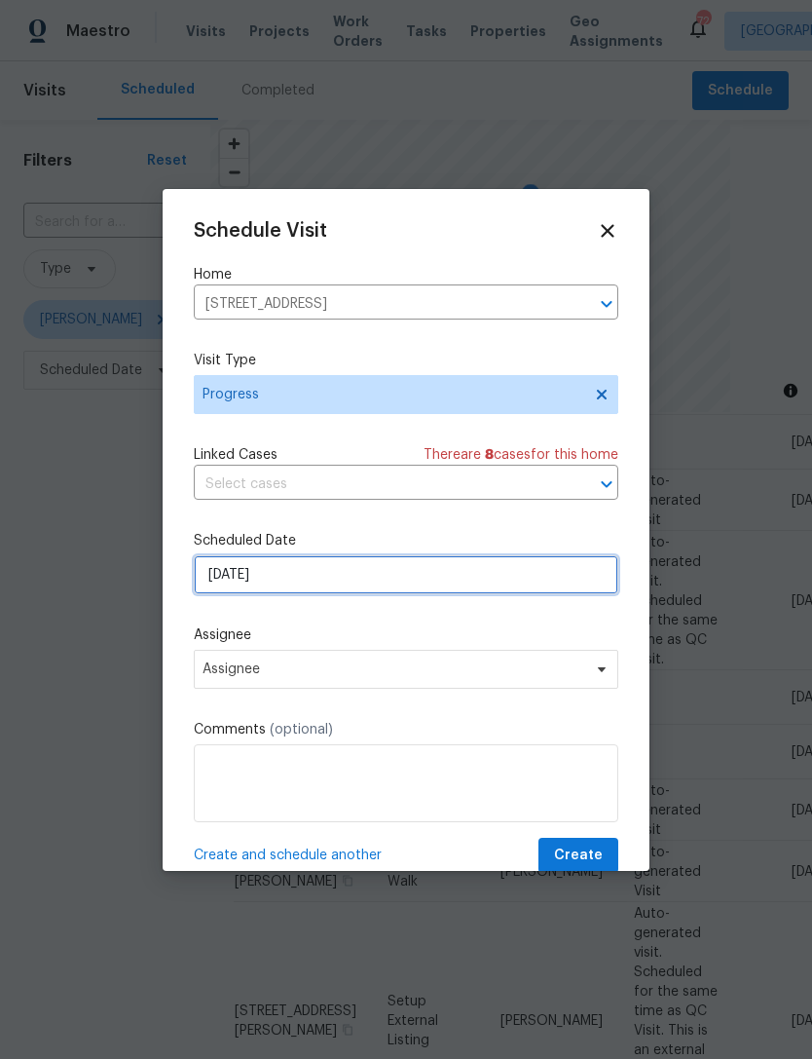
click at [410, 582] on input "[DATE]" at bounding box center [406, 574] width 425 height 39
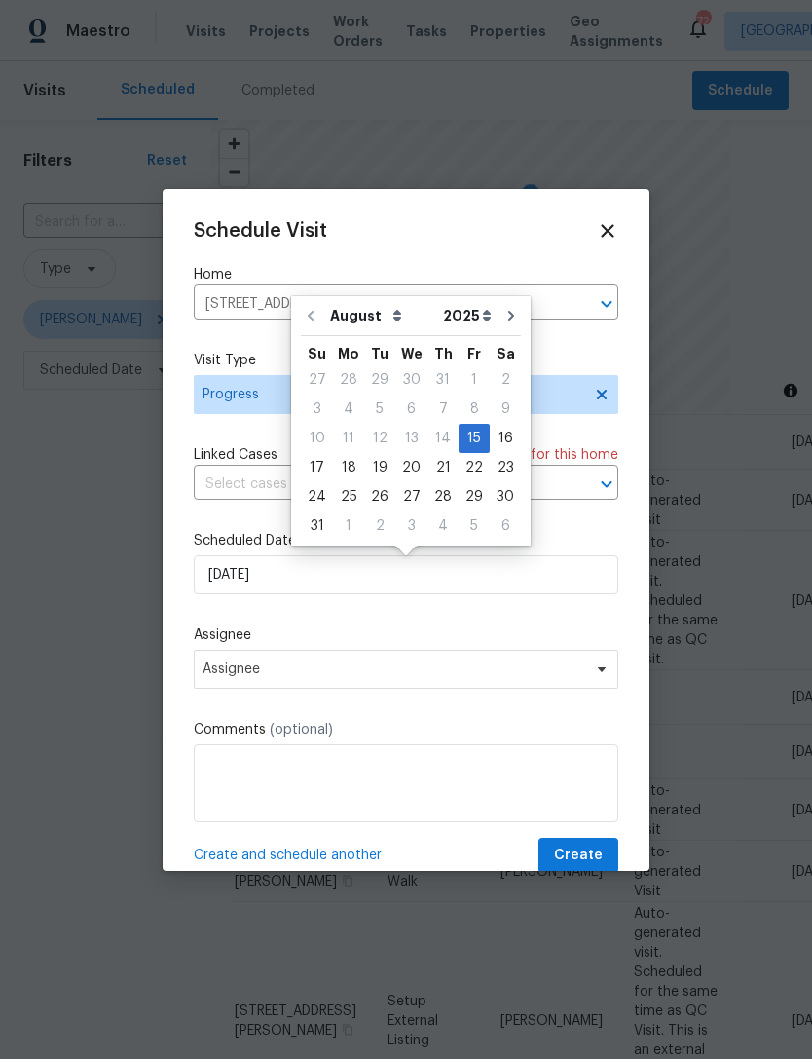
click at [427, 633] on label "Assignee" at bounding box center [406, 634] width 425 height 19
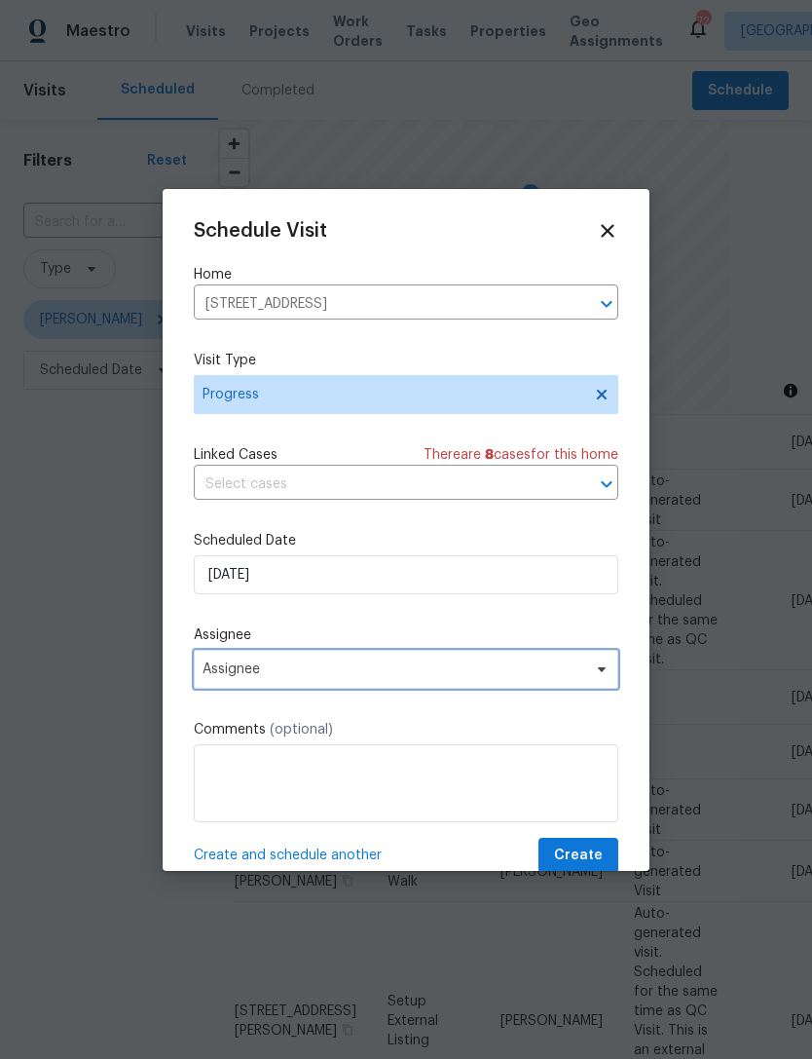
click at [384, 687] on span "Assignee" at bounding box center [406, 669] width 425 height 39
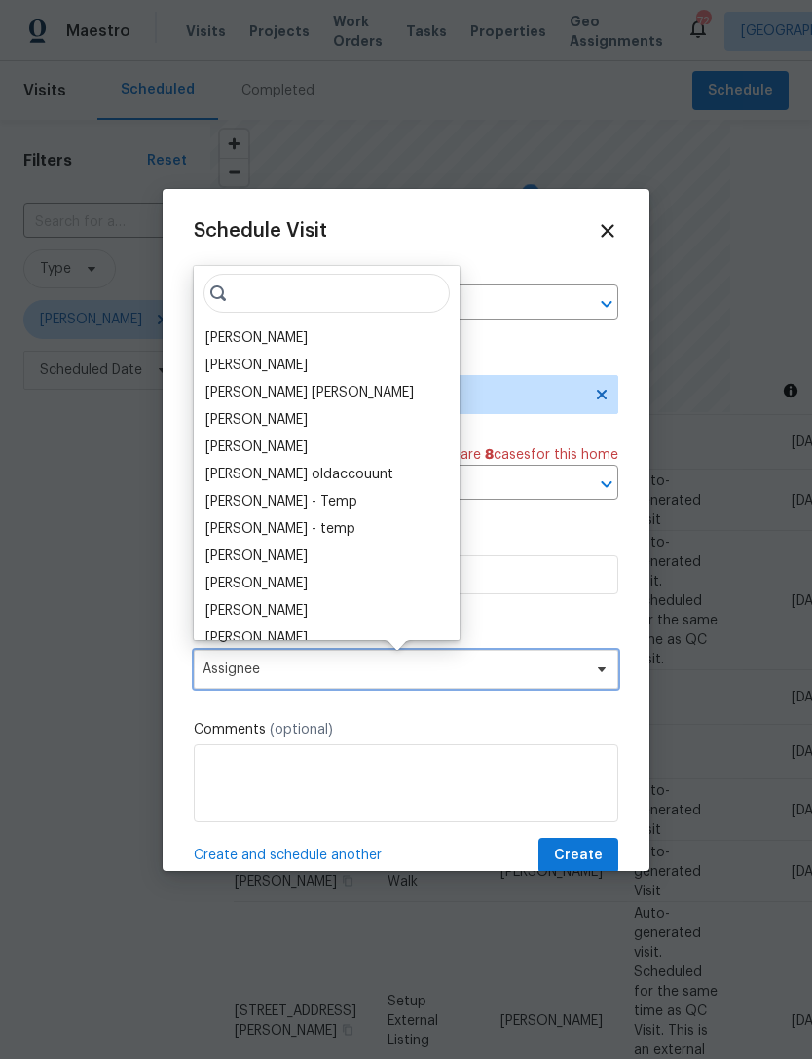
click at [379, 671] on span "Assignee" at bounding box center [394, 669] width 382 height 16
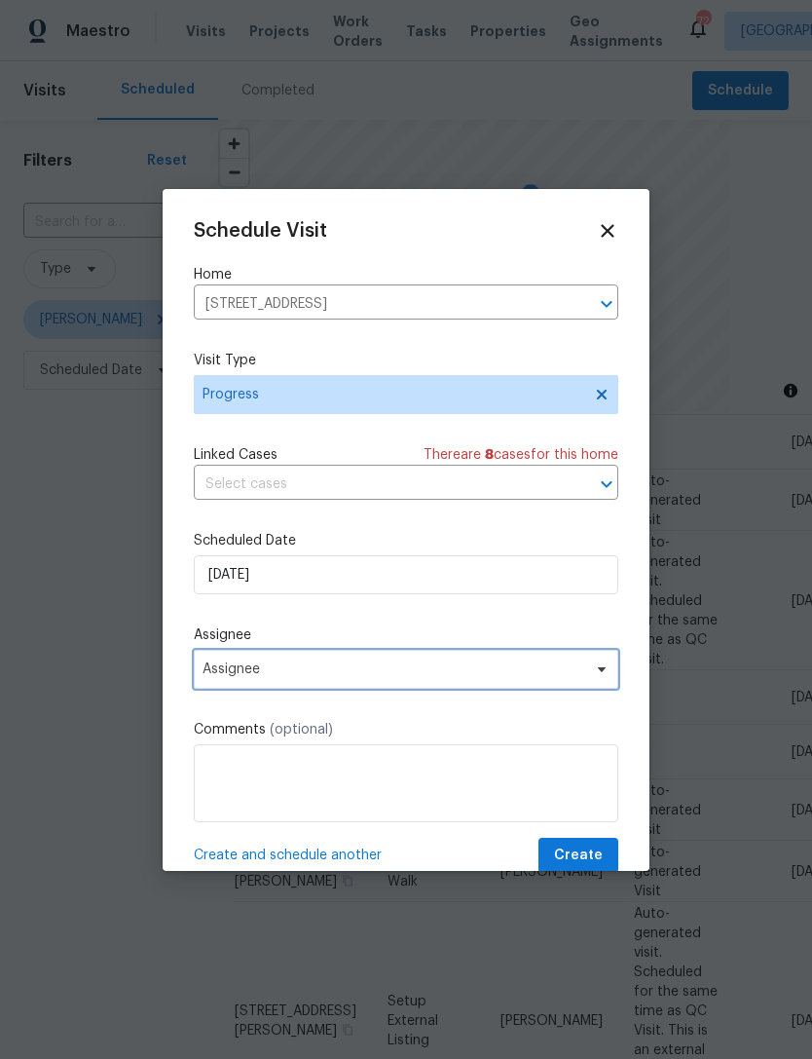
click at [378, 671] on span "Assignee" at bounding box center [394, 669] width 382 height 16
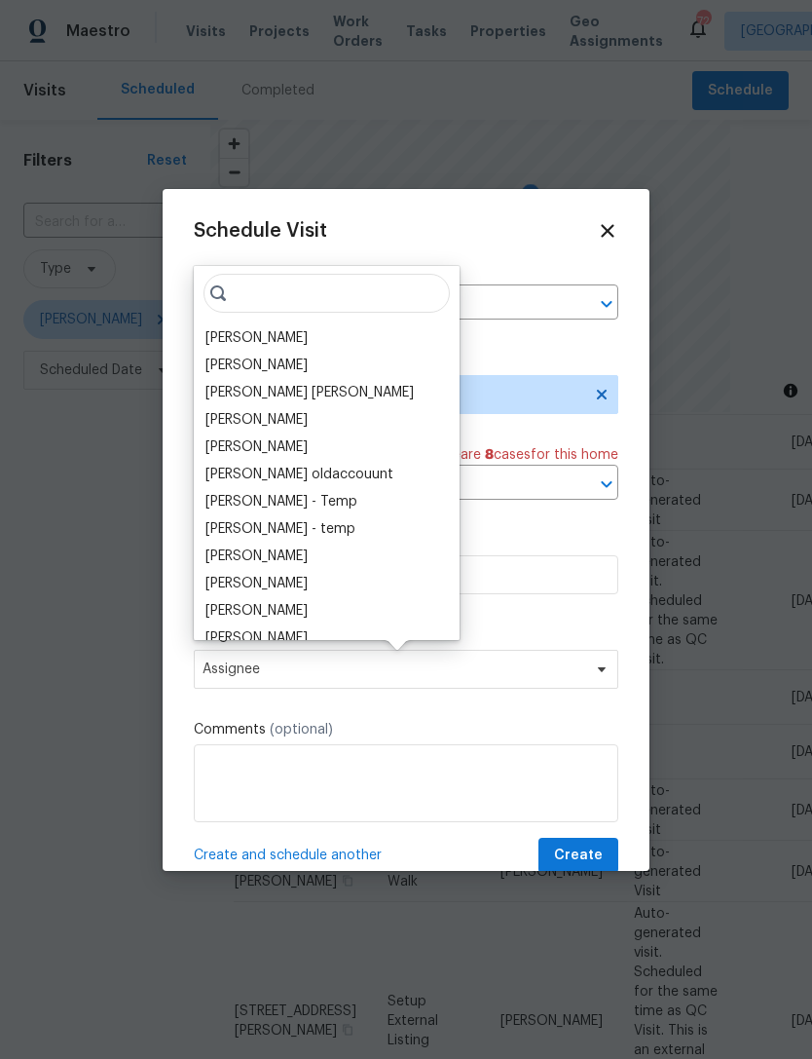
click at [274, 336] on div "[PERSON_NAME]" at bounding box center [257, 337] width 102 height 19
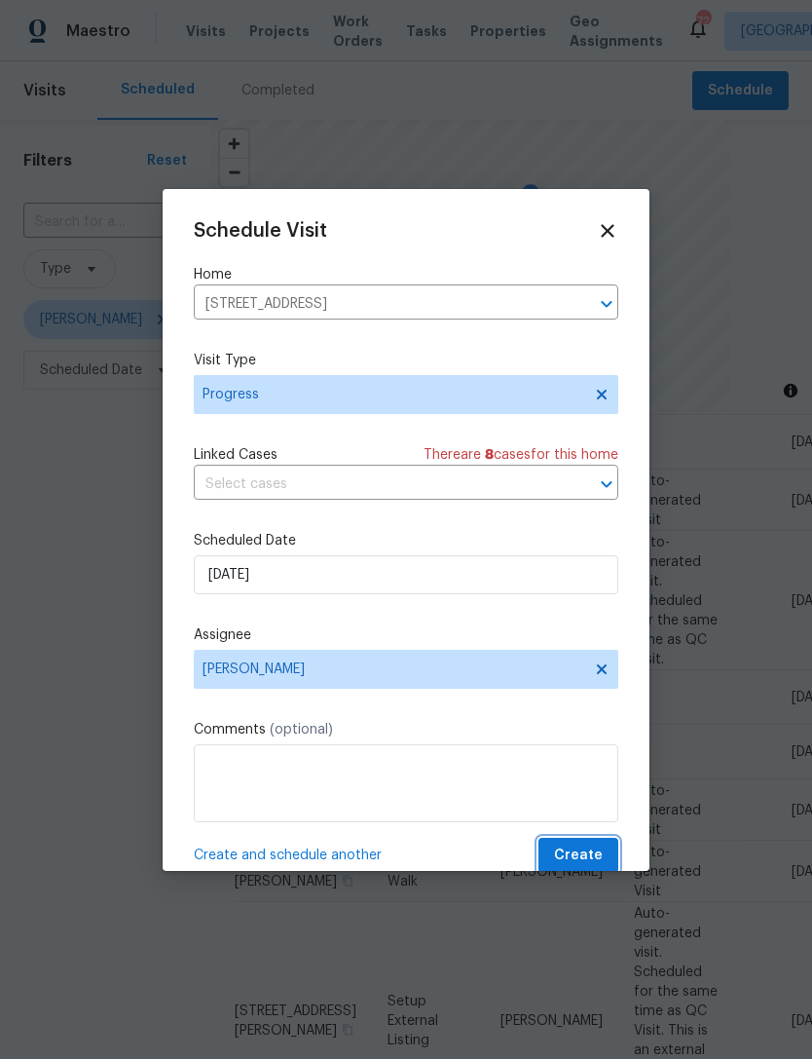
click at [590, 851] on span "Create" at bounding box center [578, 856] width 49 height 24
